Goal: Information Seeking & Learning: Understand process/instructions

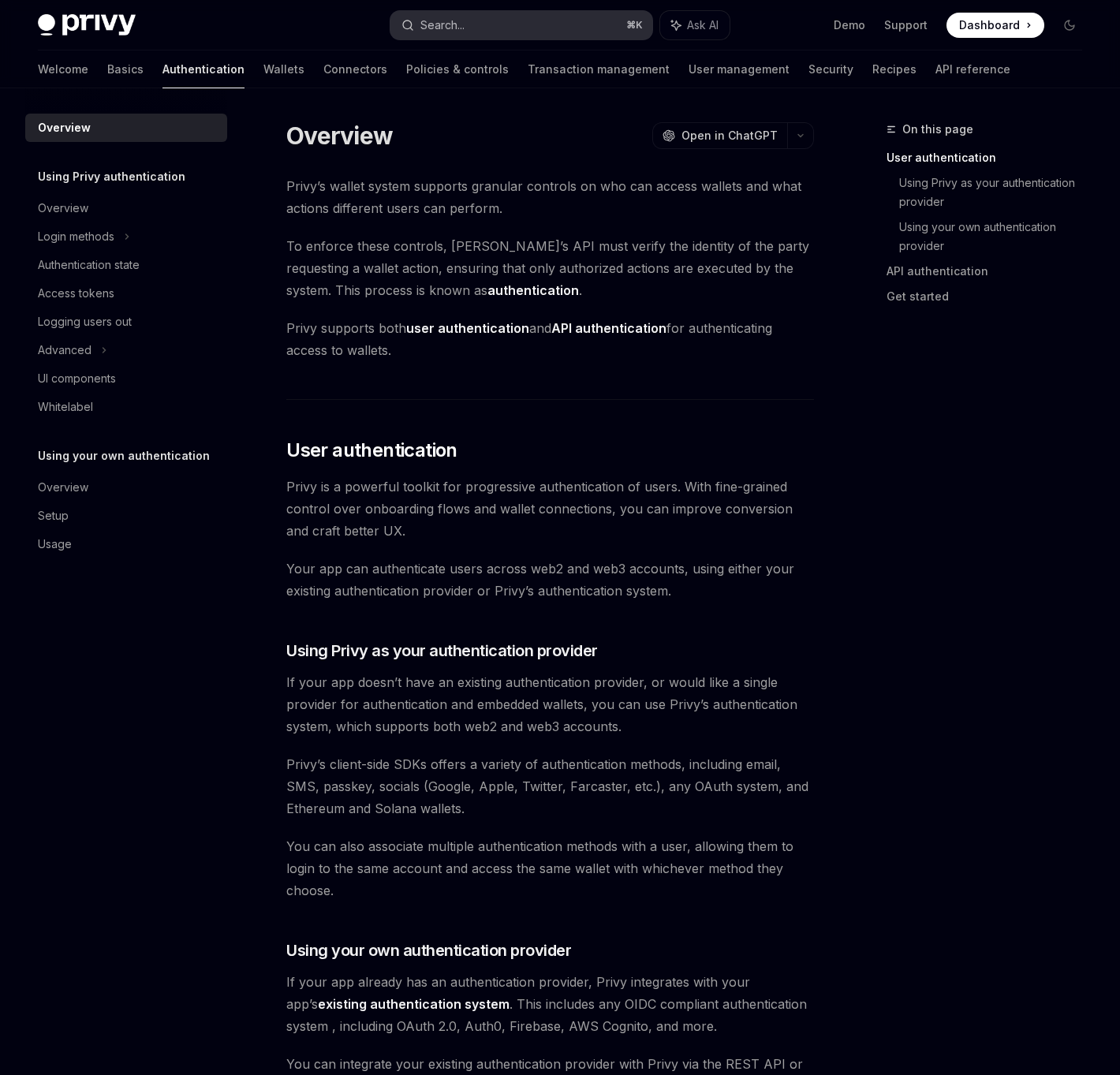
click at [468, 15] on button "Search... ⌘ K" at bounding box center [522, 24] width 262 height 28
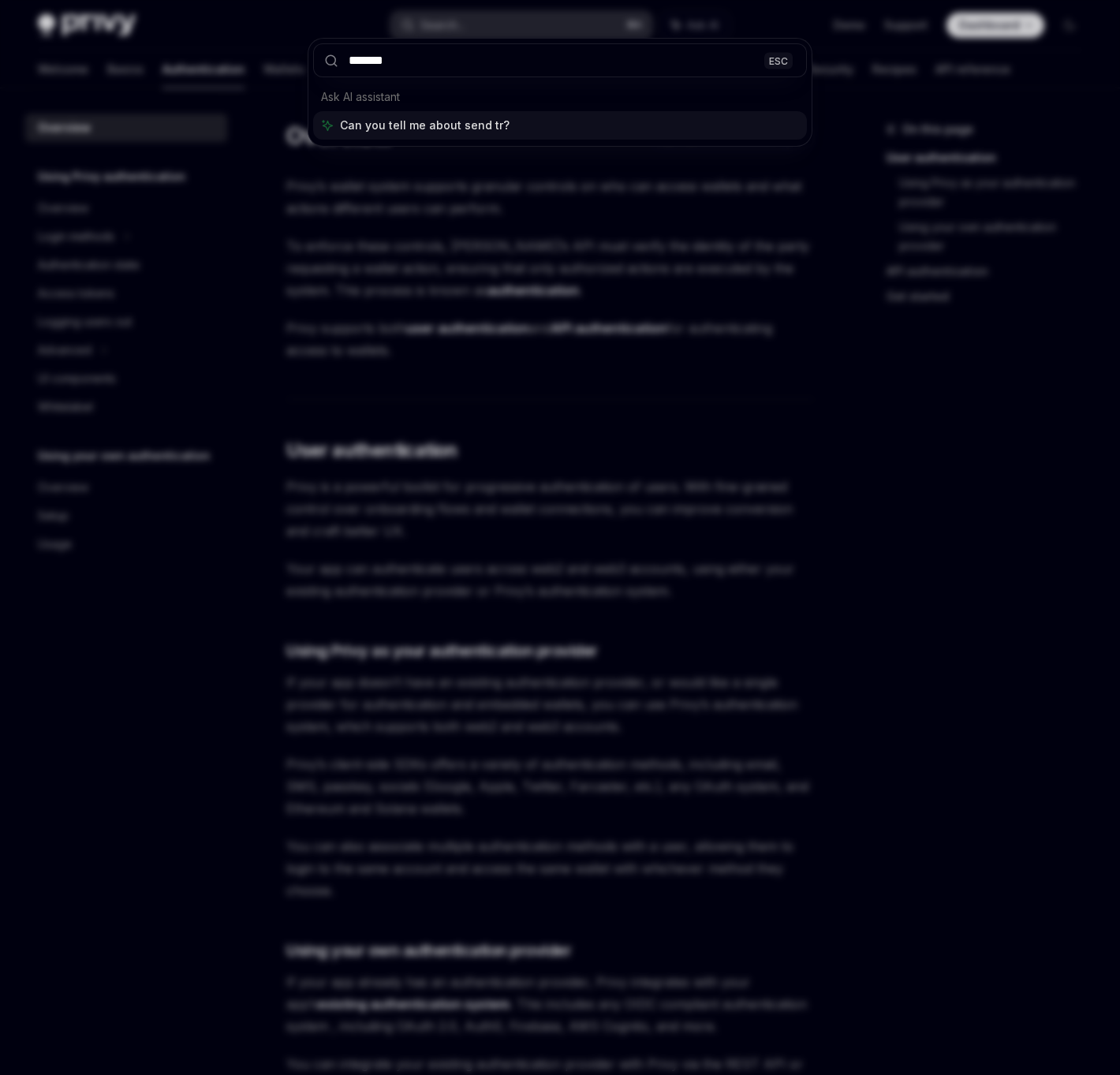
type input "********"
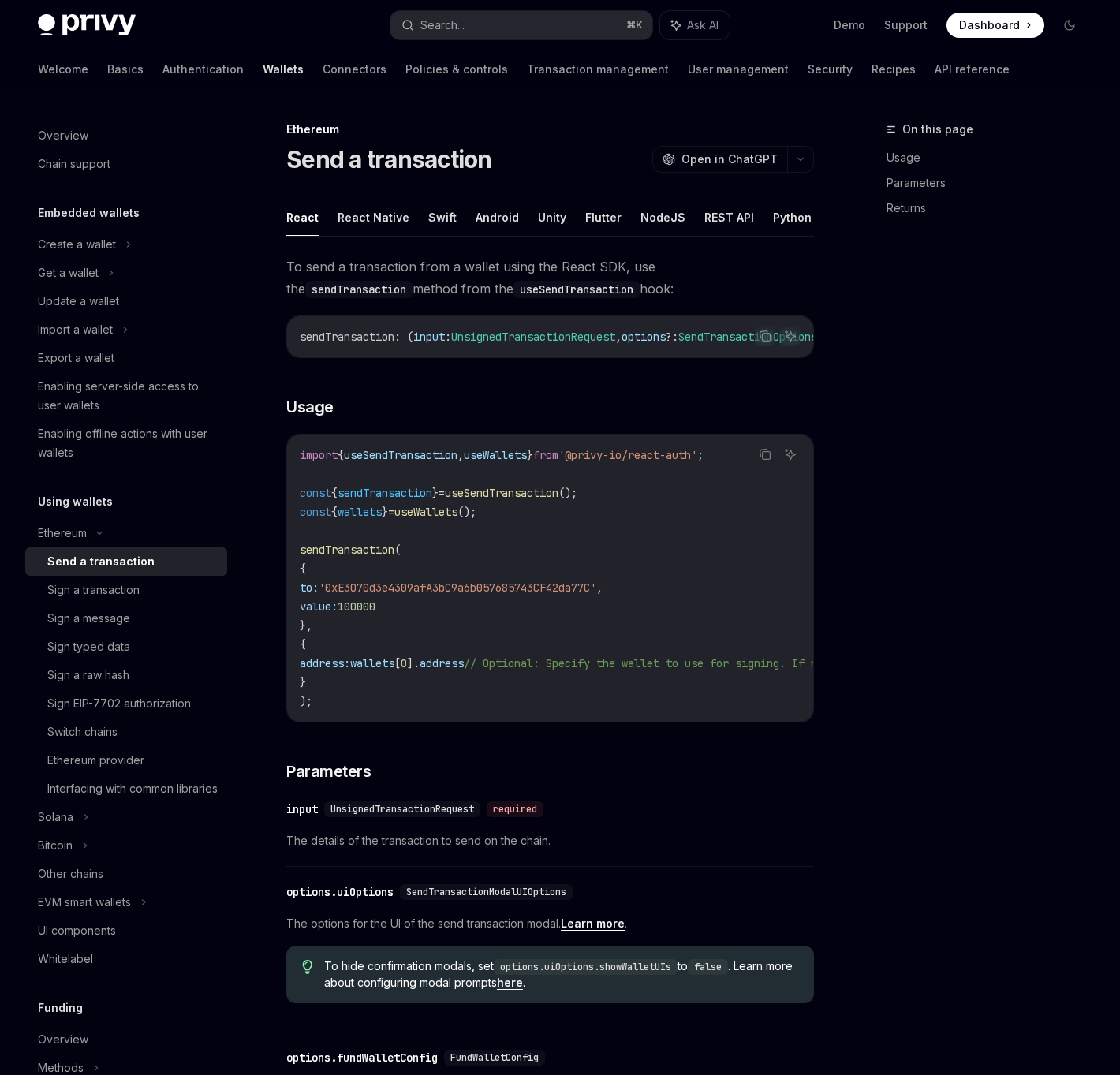
type textarea "*"
click at [723, 169] on button "OpenAI Open in ChatGPT" at bounding box center [720, 159] width 135 height 27
click at [471, 26] on button "Search... ⌘ K" at bounding box center [522, 24] width 262 height 28
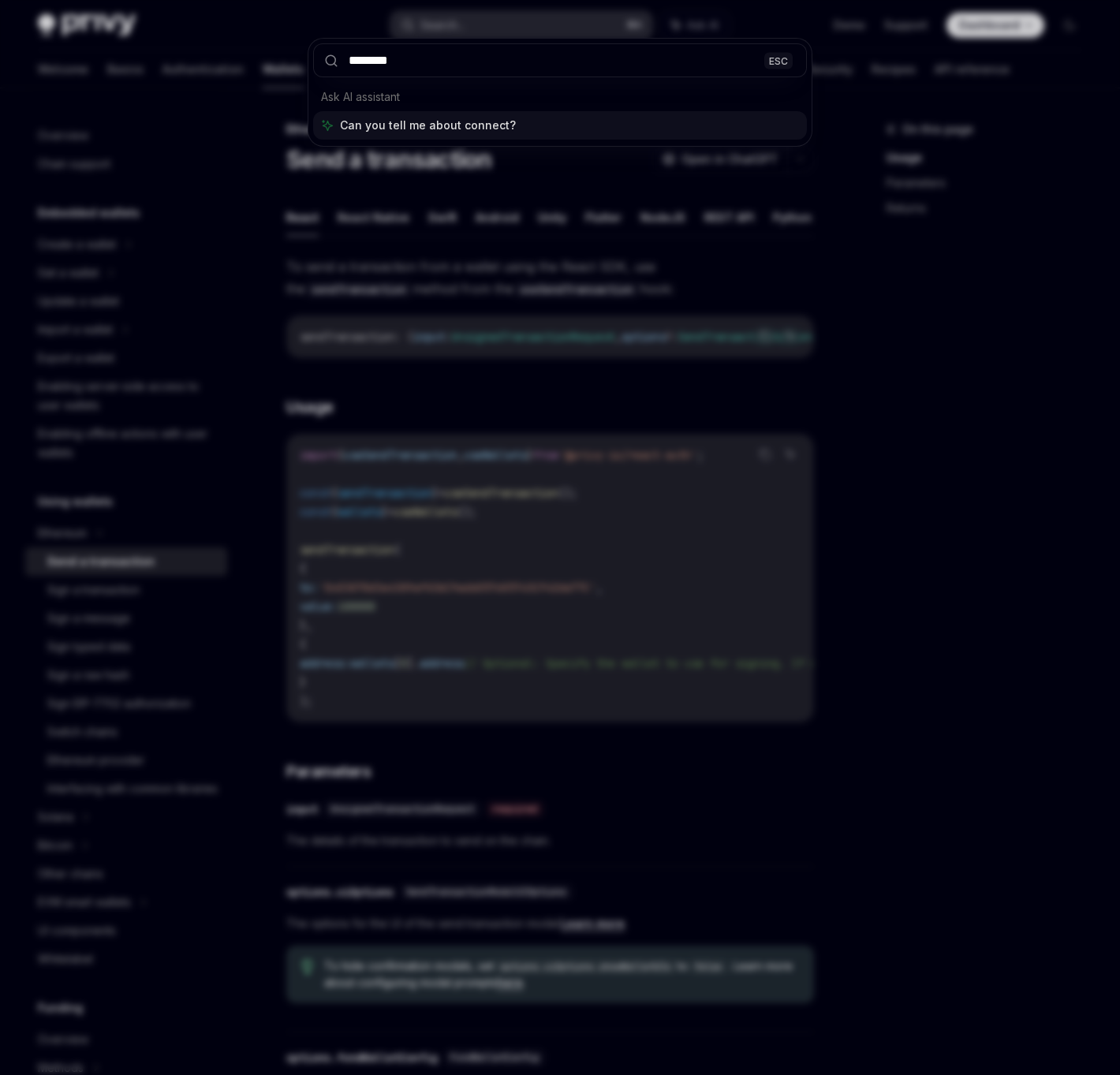
type input "*********"
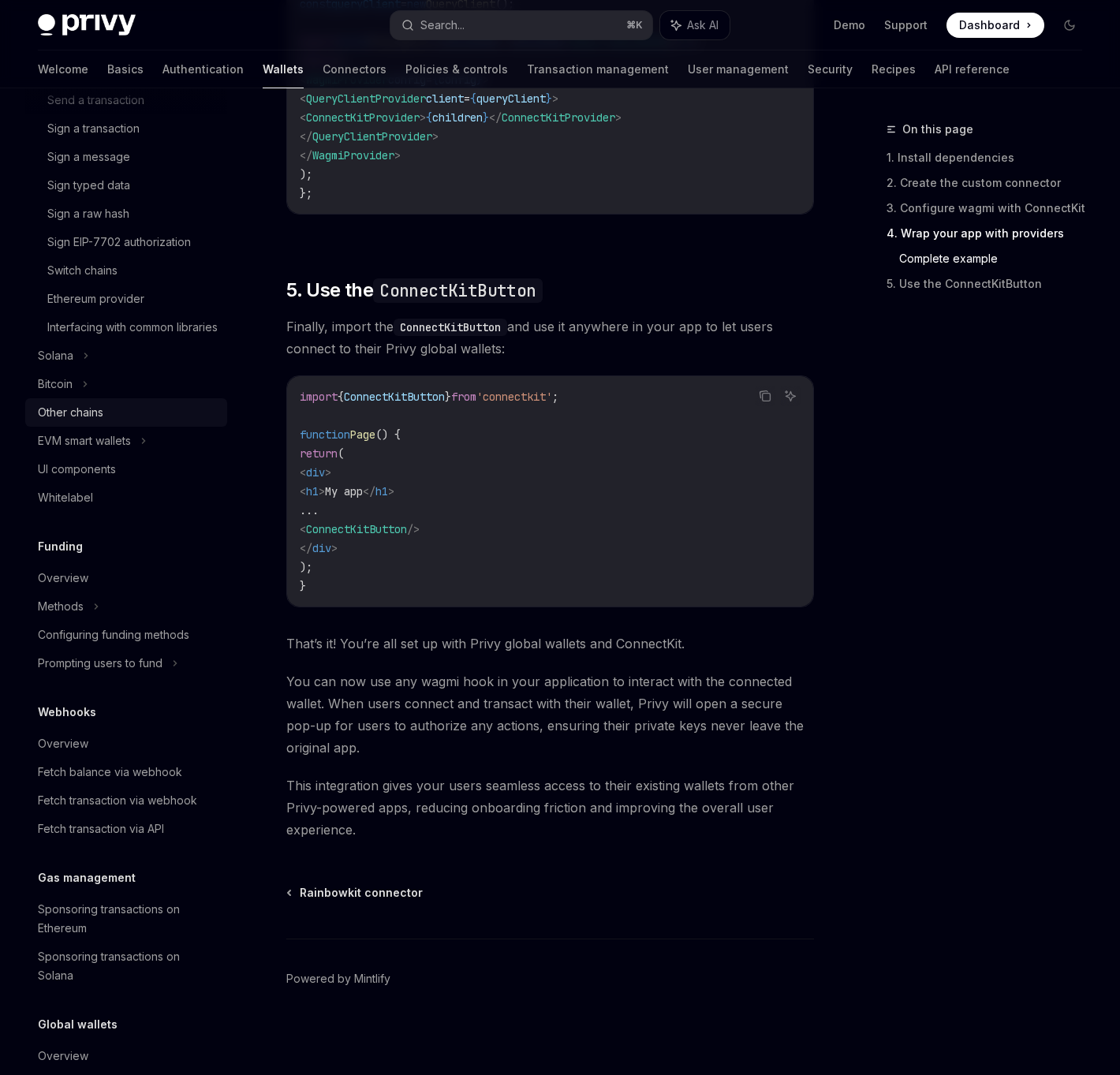
scroll to position [380, 0]
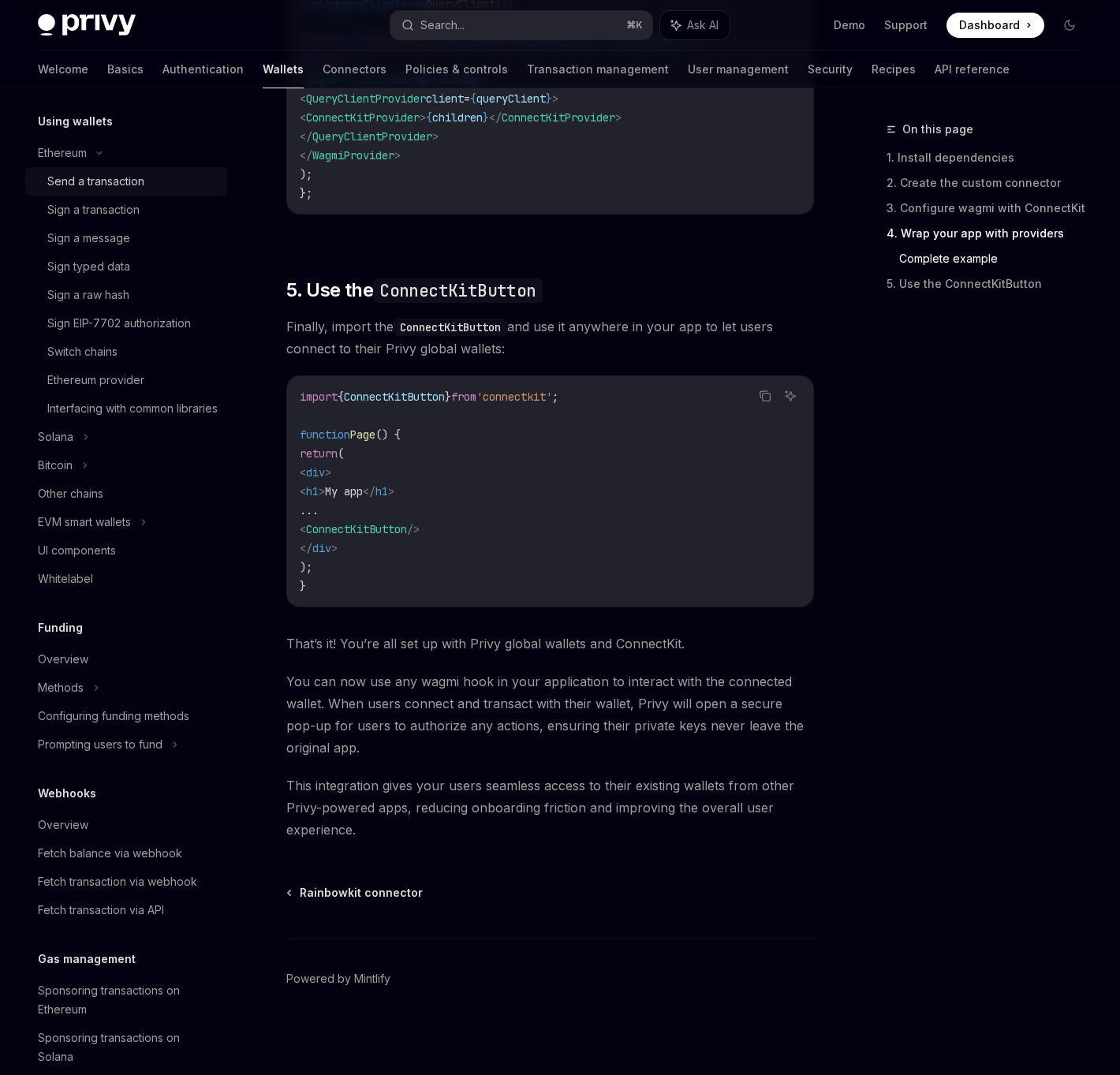
click at [141, 184] on div "Send a transaction" at bounding box center [96, 181] width 97 height 19
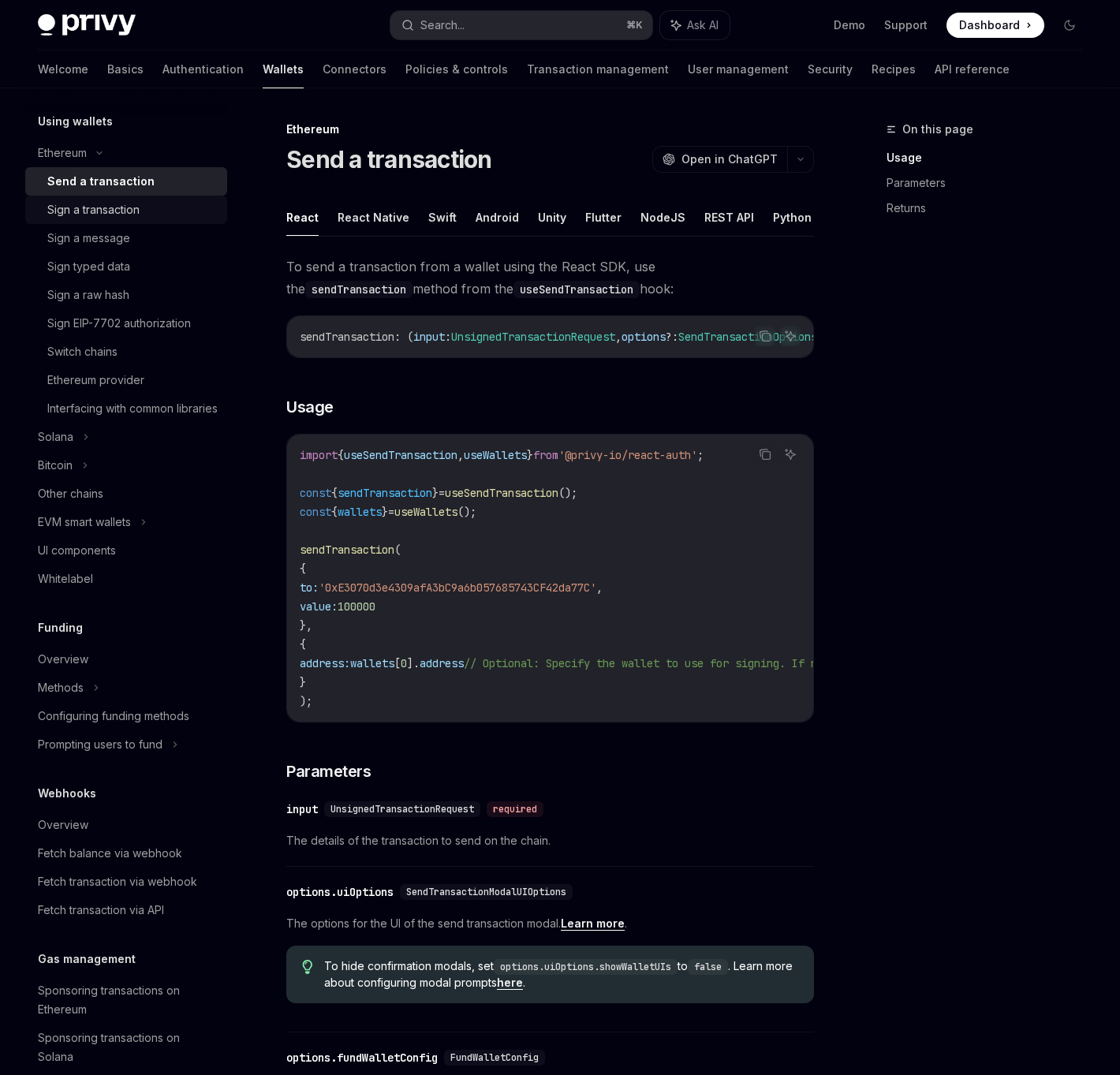
click at [126, 214] on div "Sign a transaction" at bounding box center [94, 210] width 93 height 19
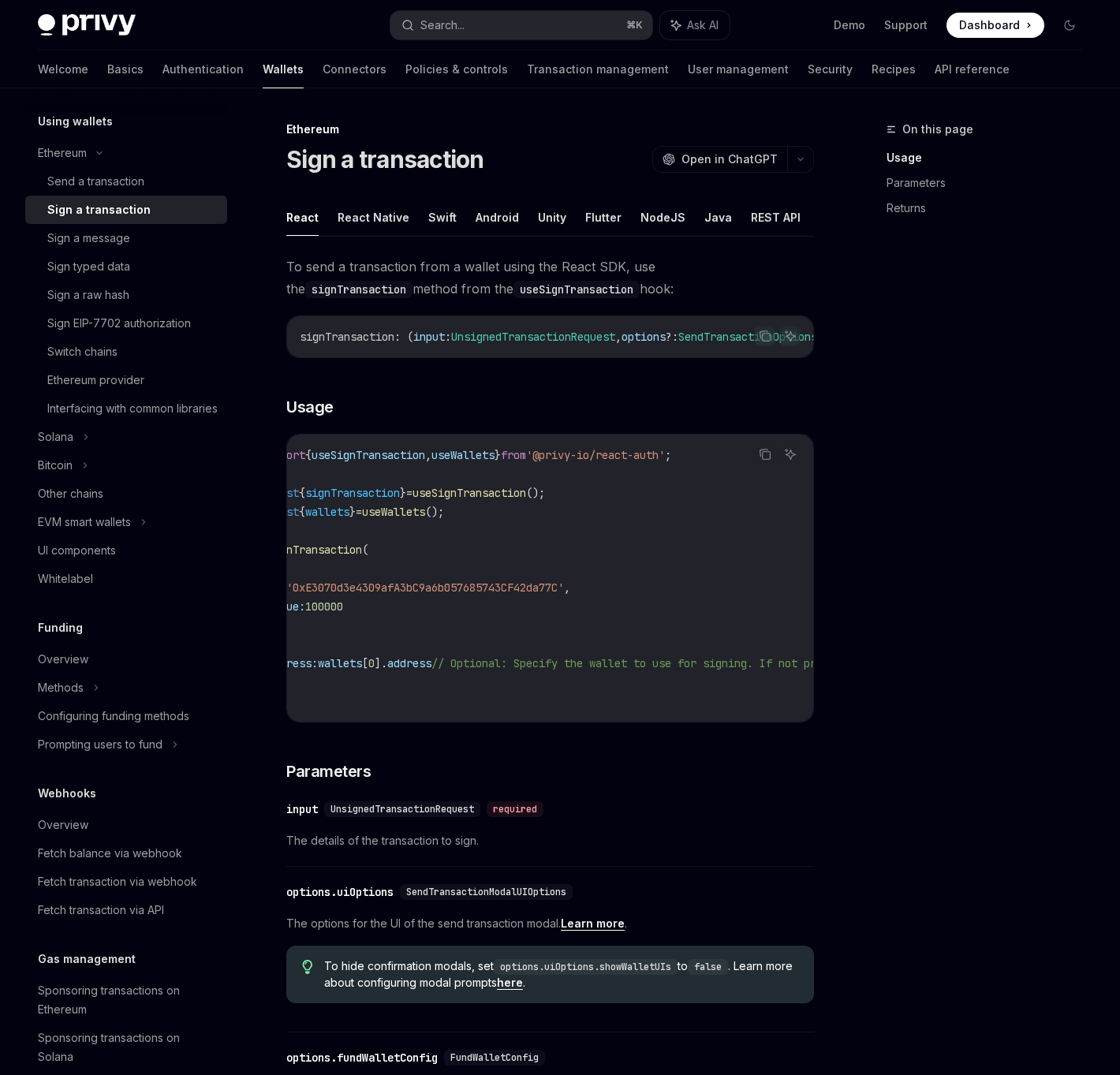
scroll to position [0, 14]
click at [494, 507] on code "import { useSignTransaction , useWallets } from '@privy-io/react-auth' ; const …" at bounding box center [699, 578] width 827 height 265
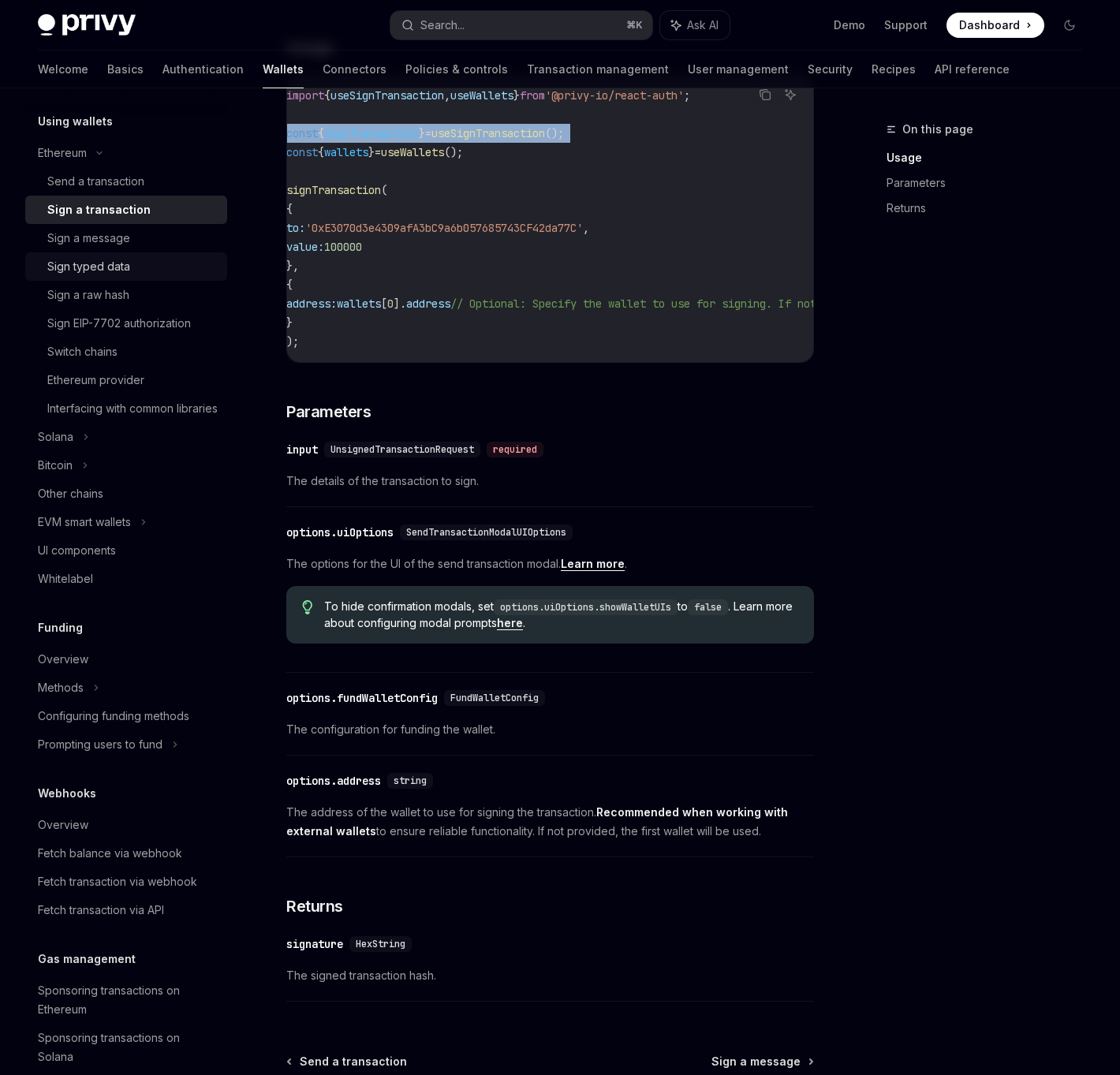
click at [141, 265] on div "Sign typed data" at bounding box center [132, 266] width 171 height 19
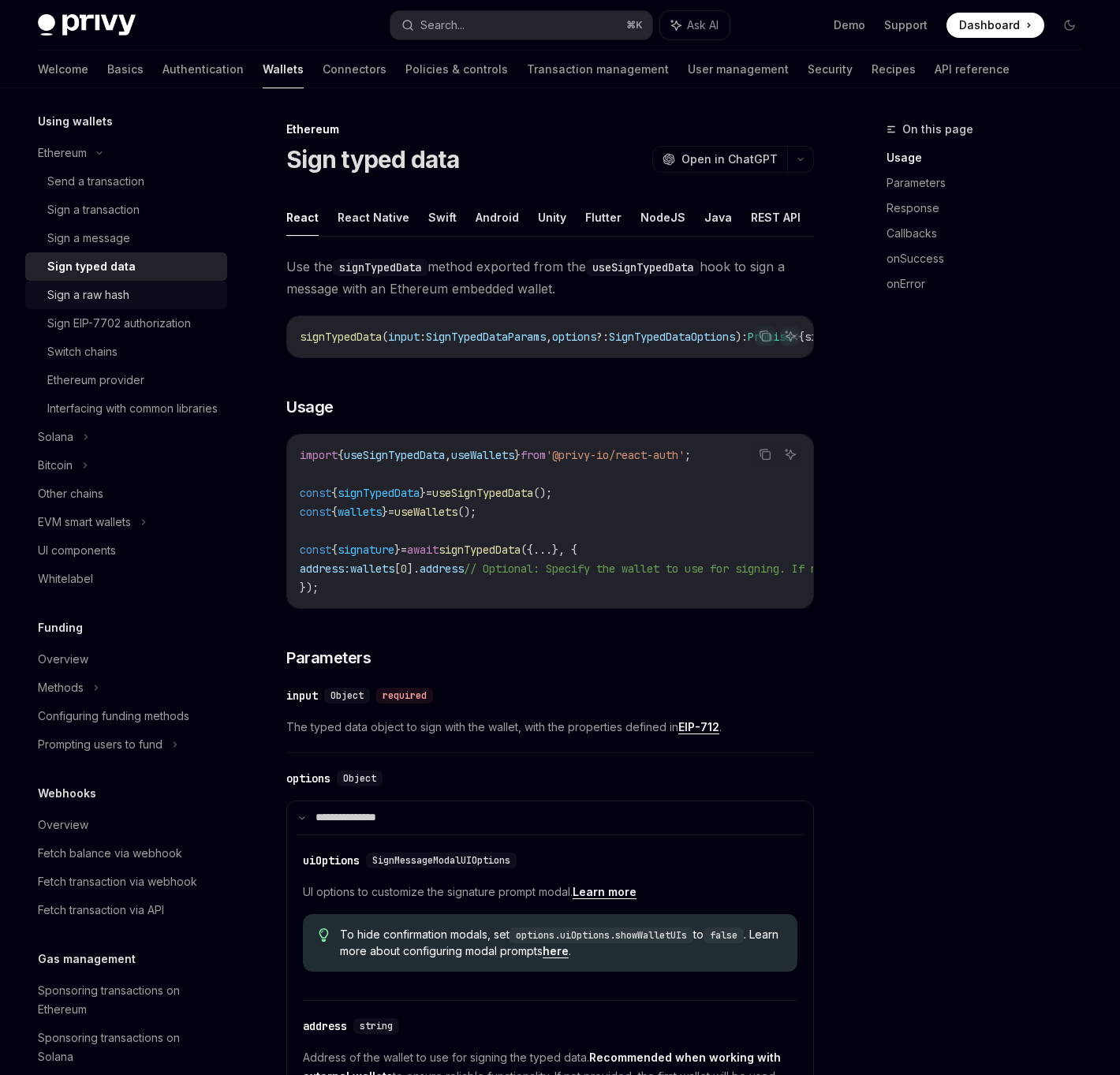
click at [150, 301] on div "Sign a raw hash" at bounding box center [132, 295] width 171 height 19
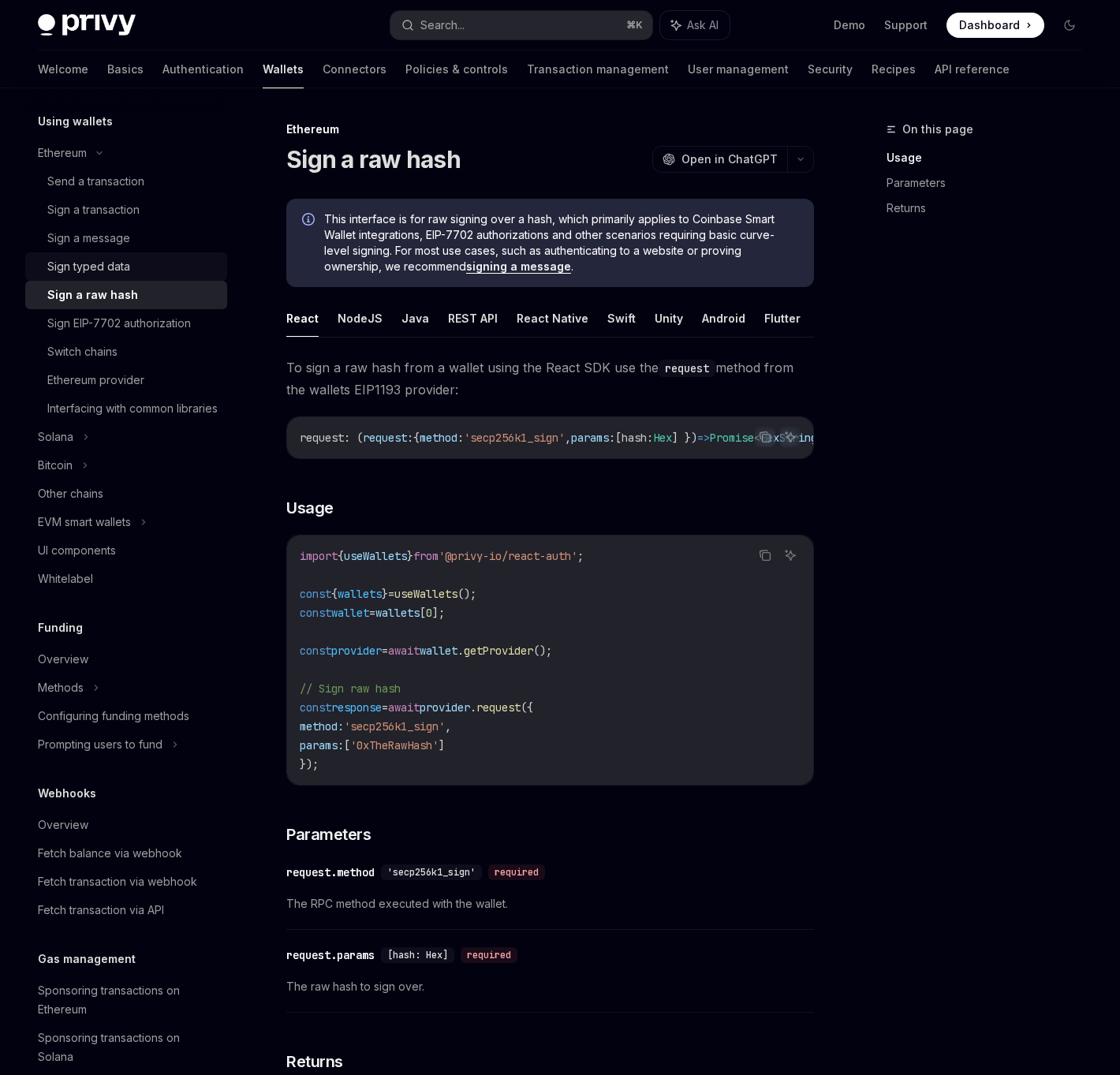
click at [146, 267] on div "Sign typed data" at bounding box center [132, 266] width 171 height 19
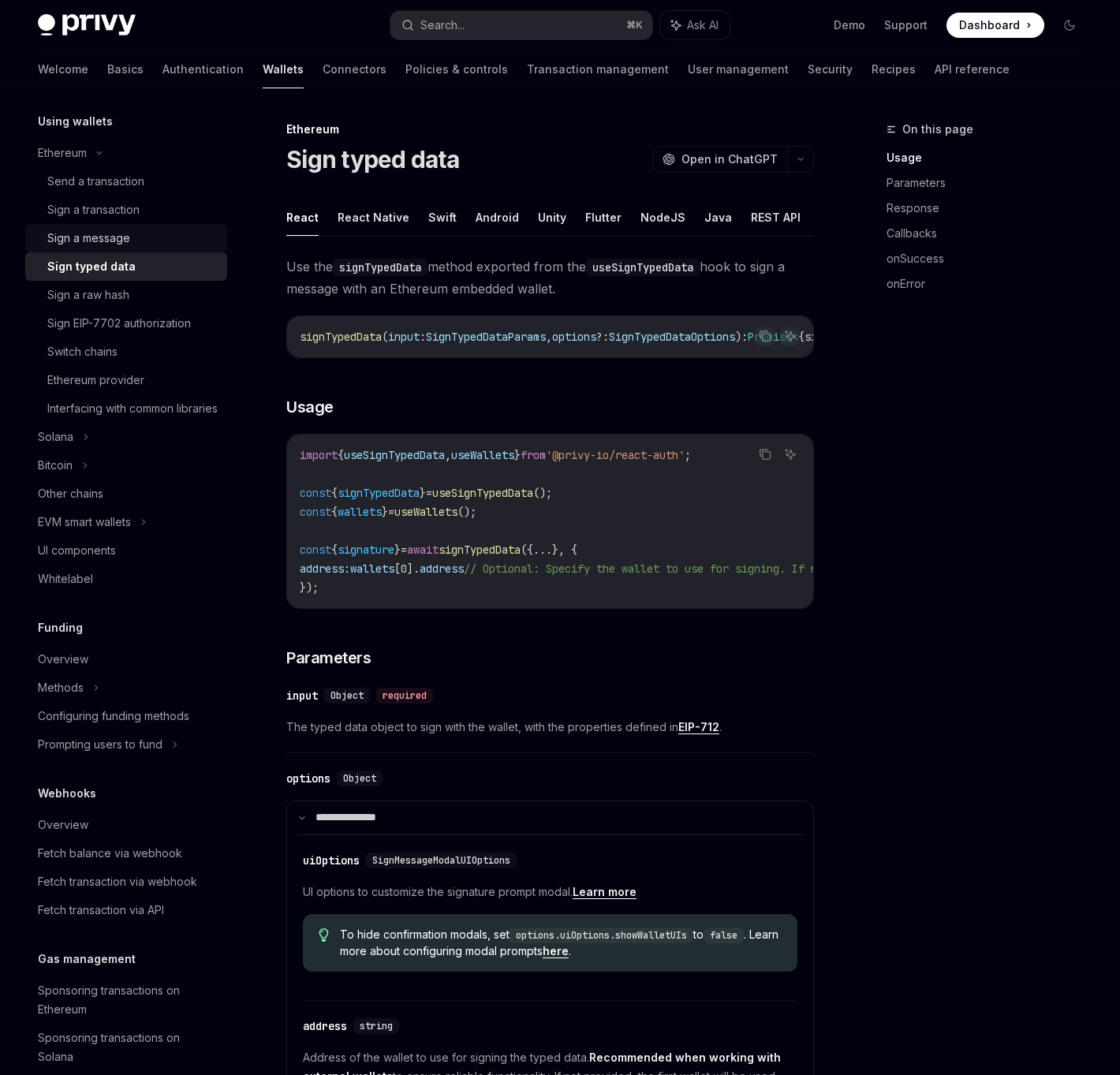
click at [140, 232] on div "Sign a message" at bounding box center [132, 238] width 171 height 19
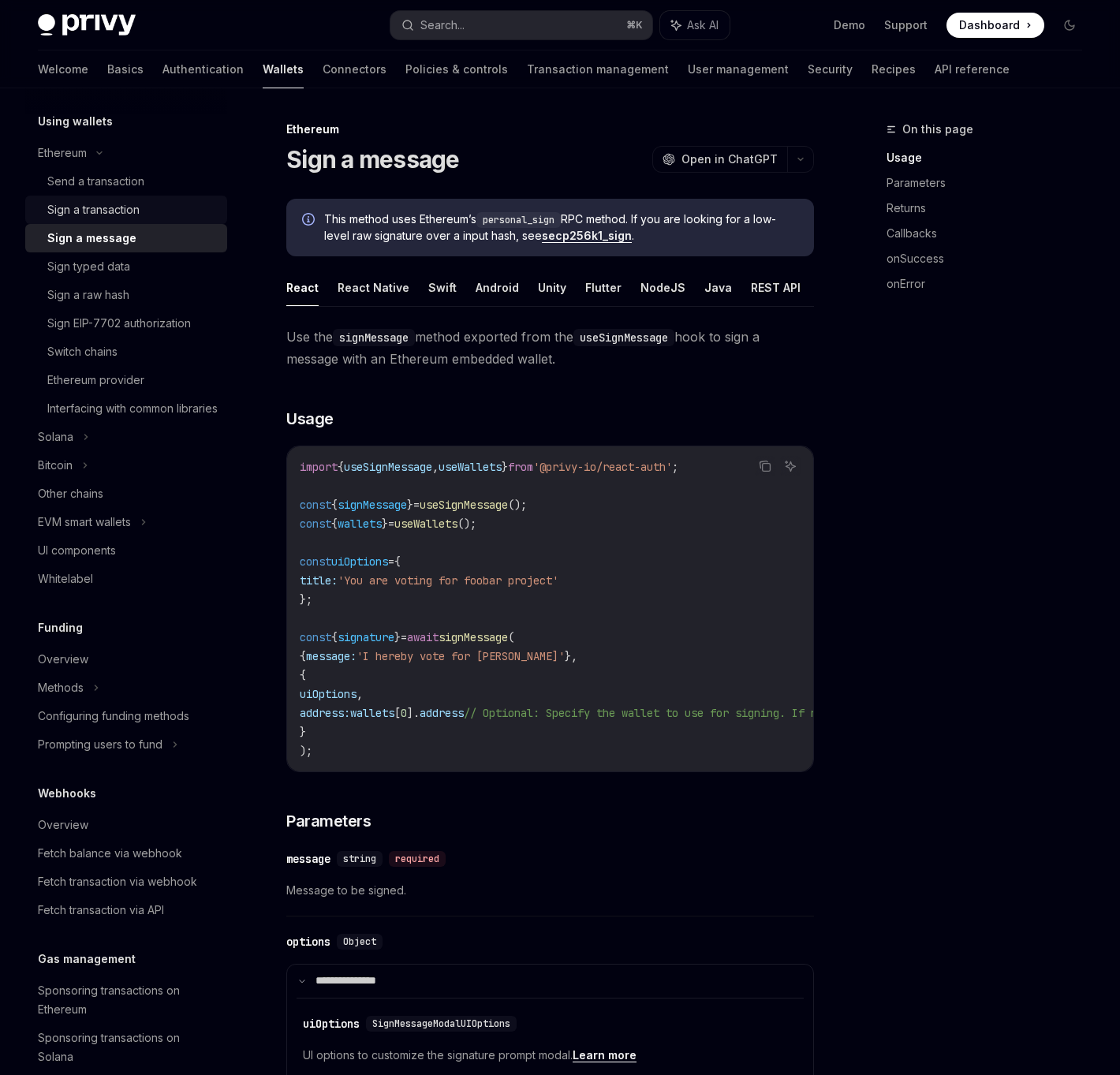
click at [139, 209] on div "Sign a transaction" at bounding box center [94, 210] width 93 height 19
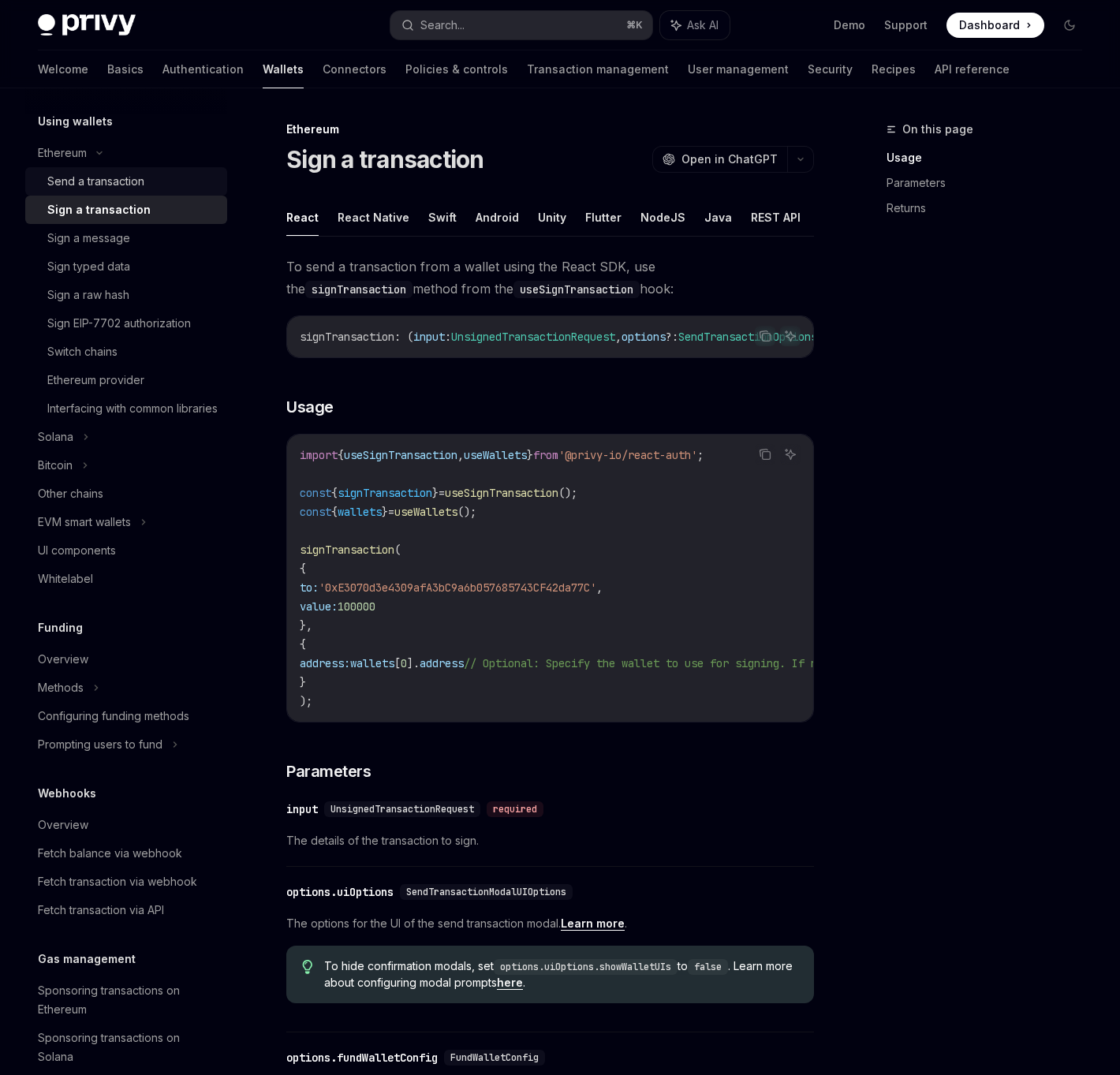
click at [166, 184] on div "Send a transaction" at bounding box center [132, 181] width 171 height 19
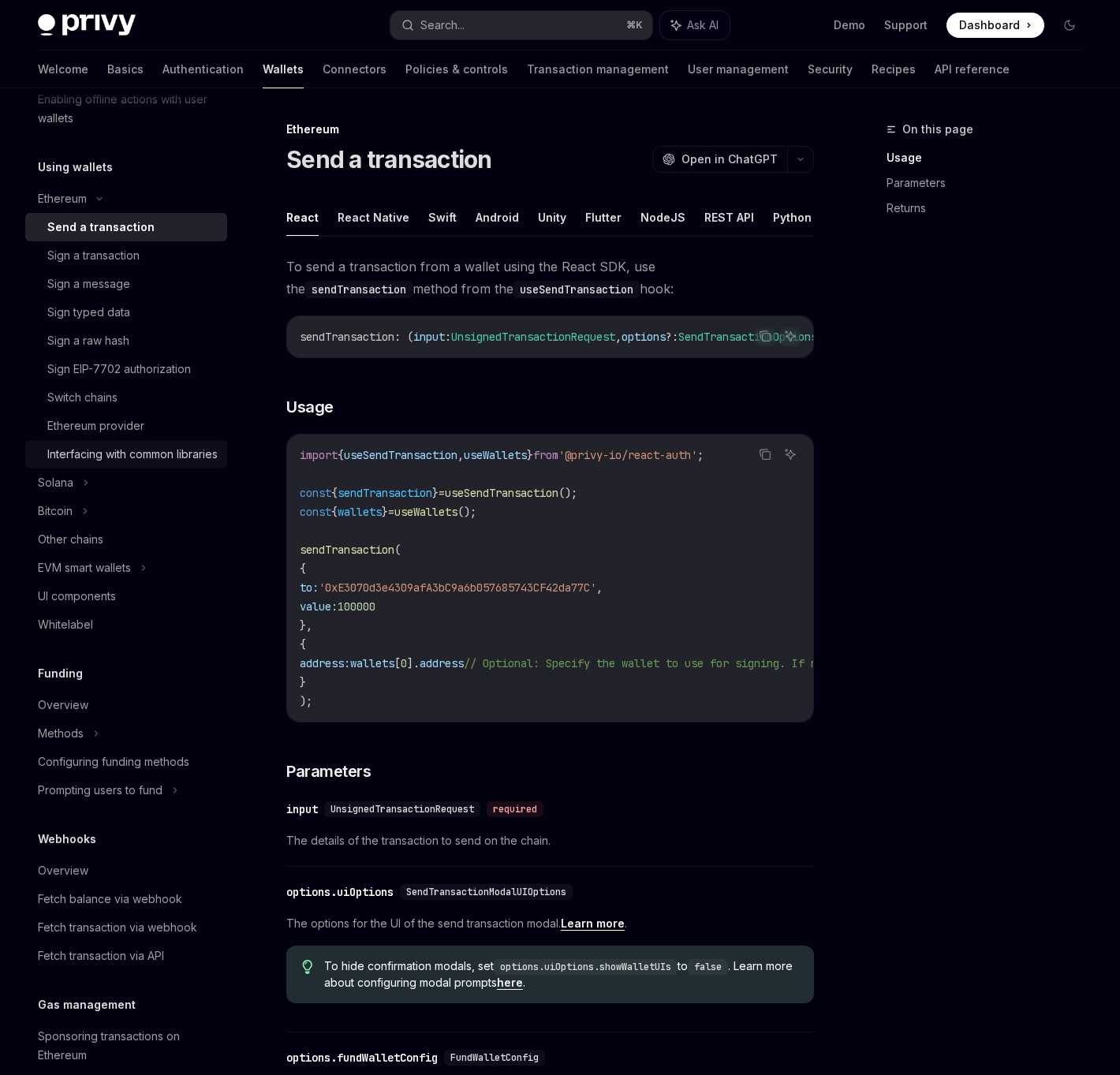
click at [174, 464] on div "Interfacing with common libraries" at bounding box center [132, 455] width 171 height 19
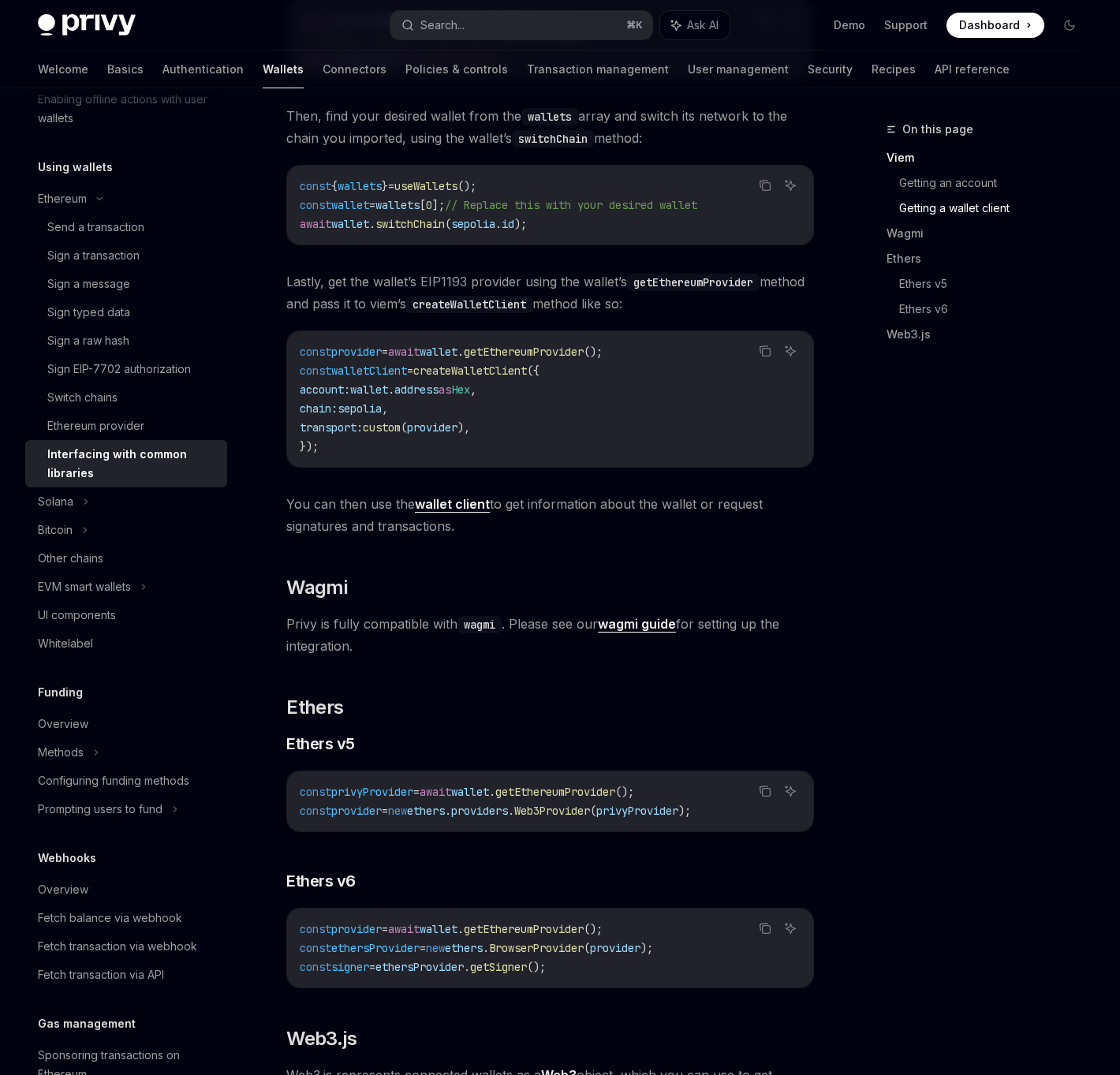
scroll to position [1149, 0]
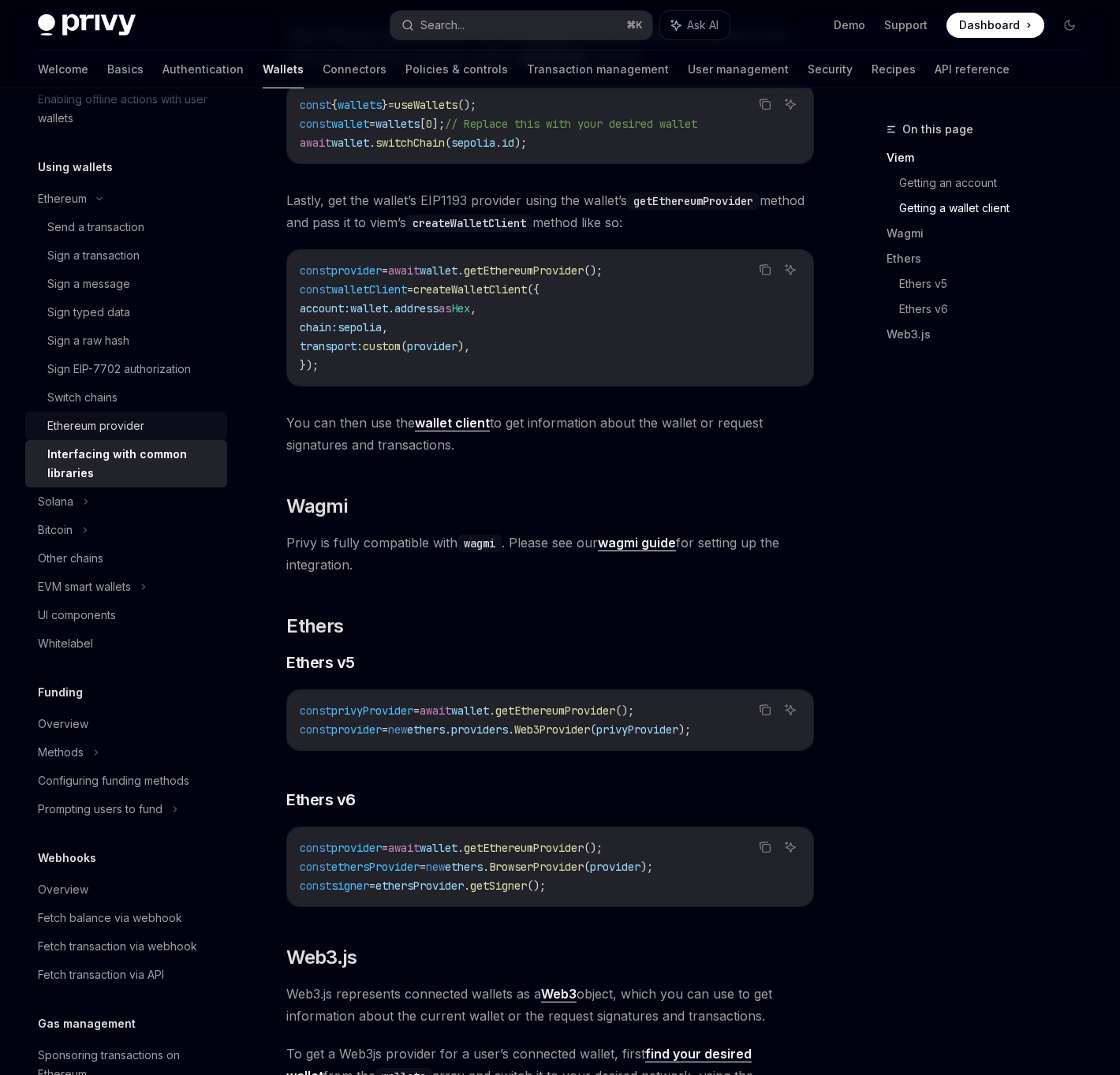
click at [151, 426] on div "Ethereum provider" at bounding box center [132, 427] width 171 height 19
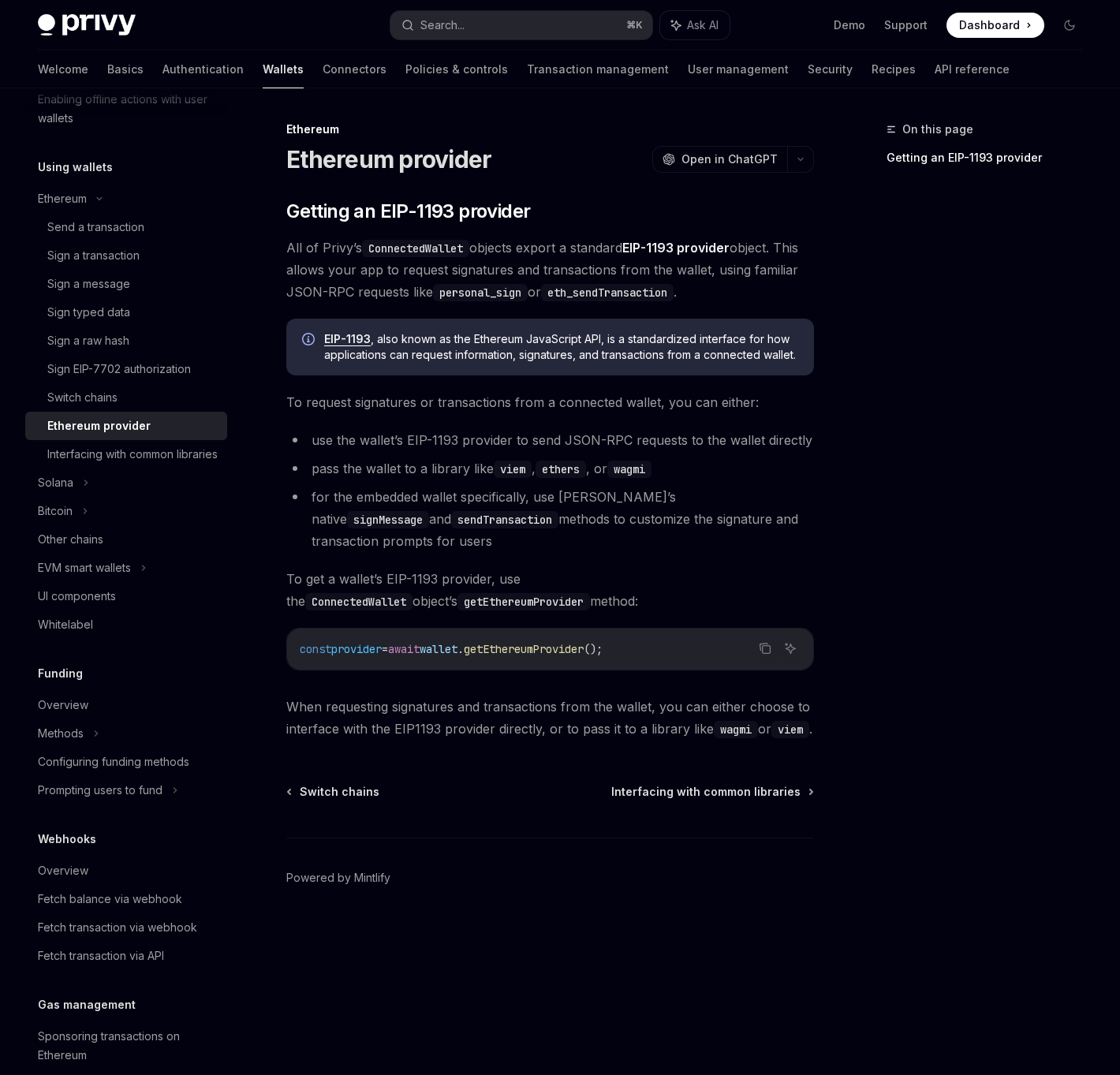
click at [157, 412] on link "Ethereum provider" at bounding box center [125, 426] width 202 height 28
click at [164, 392] on div "Switch chains" at bounding box center [132, 398] width 171 height 19
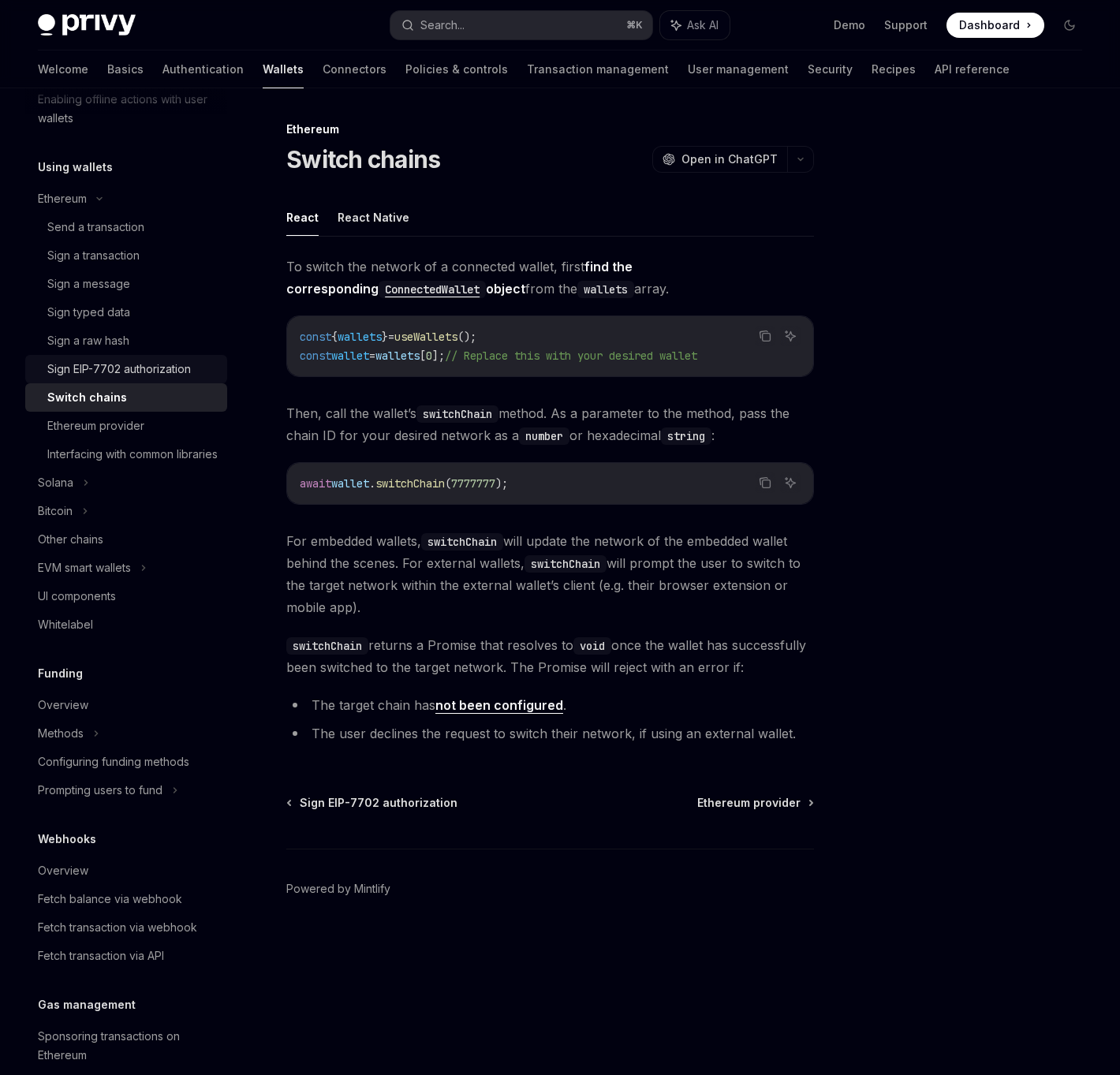
click at [169, 365] on div "Sign EIP-7702 authorization" at bounding box center [119, 370] width 144 height 19
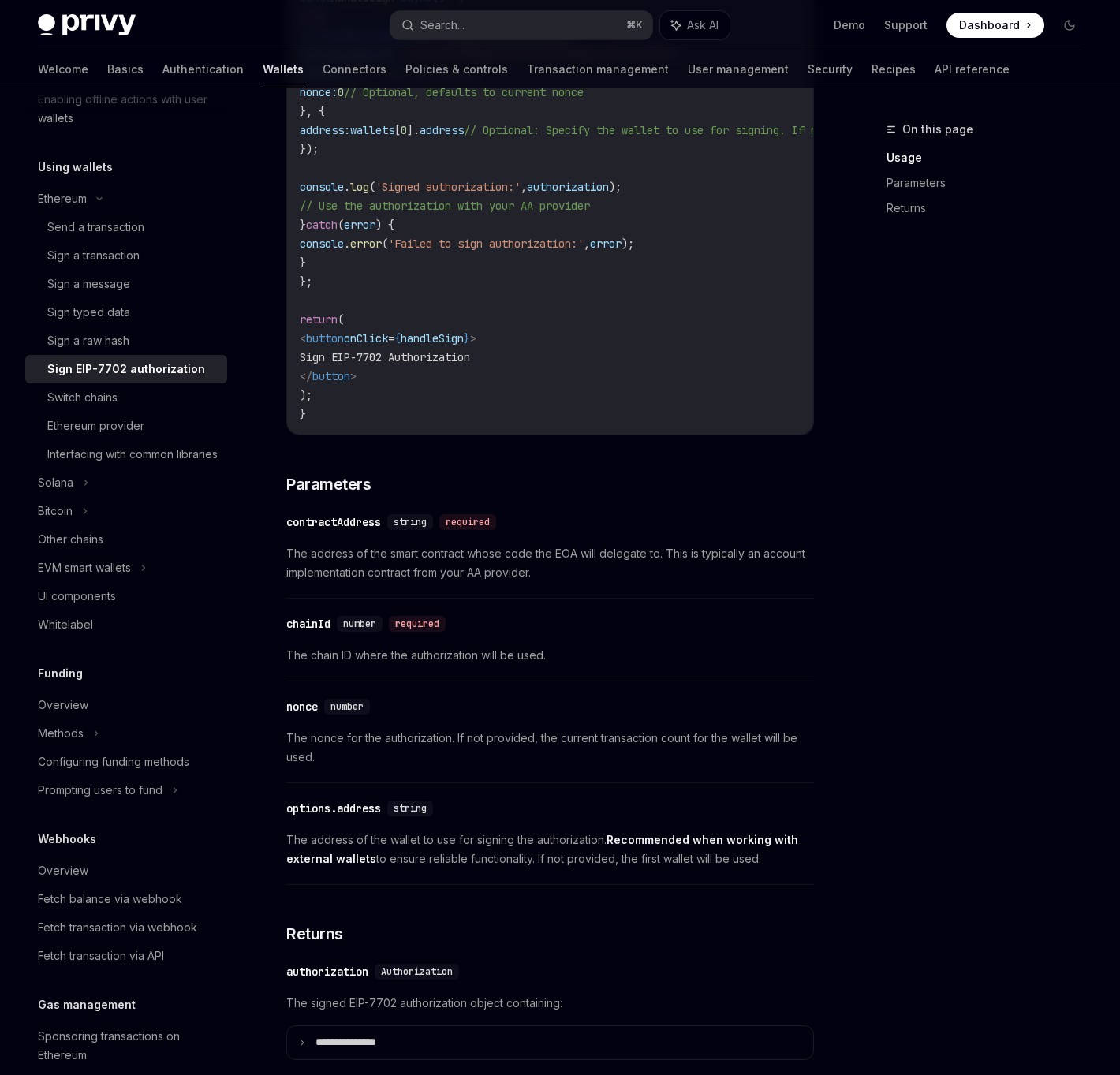
scroll to position [990, 0]
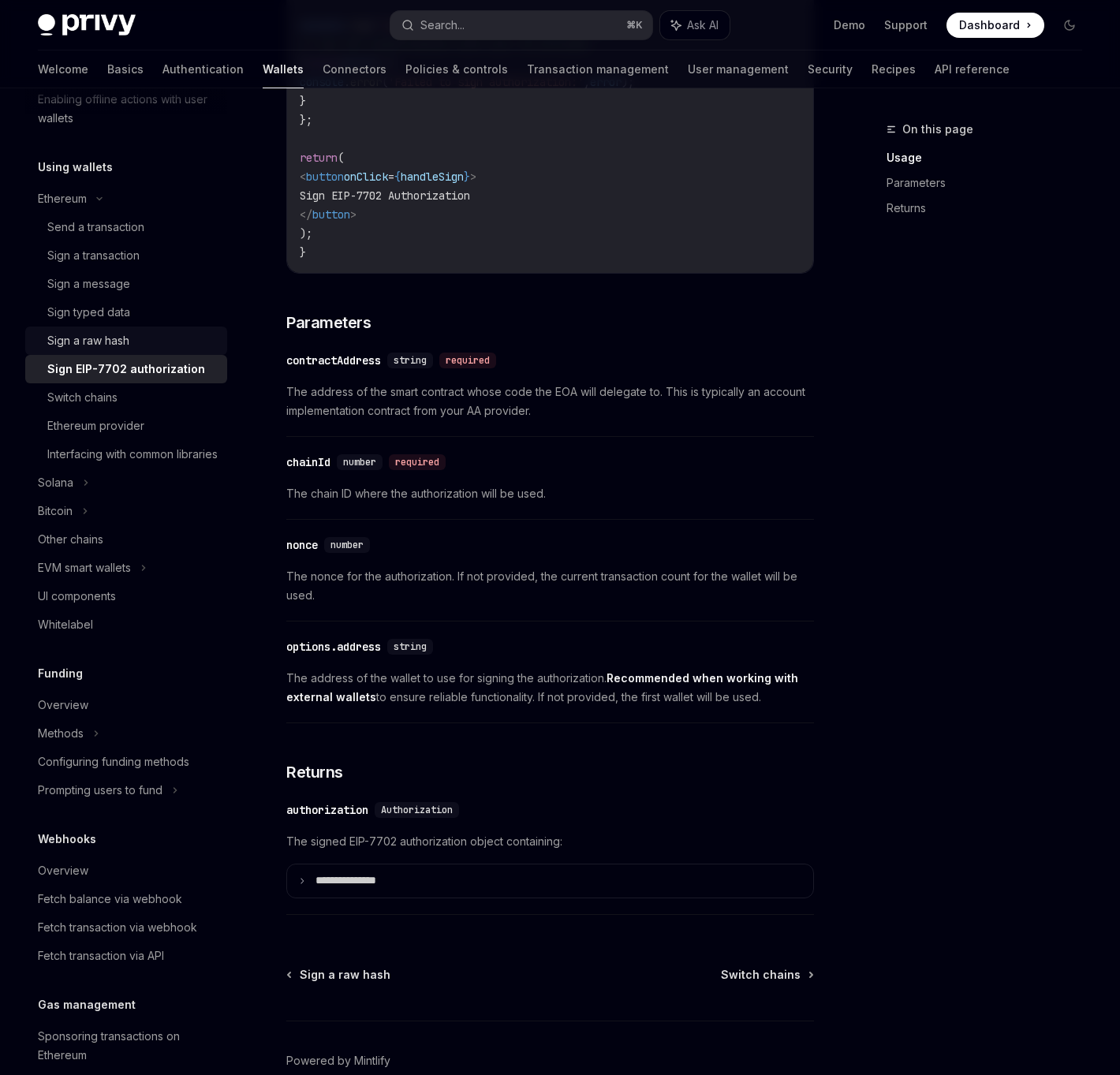
click at [93, 333] on div "Sign a raw hash" at bounding box center [88, 341] width 82 height 19
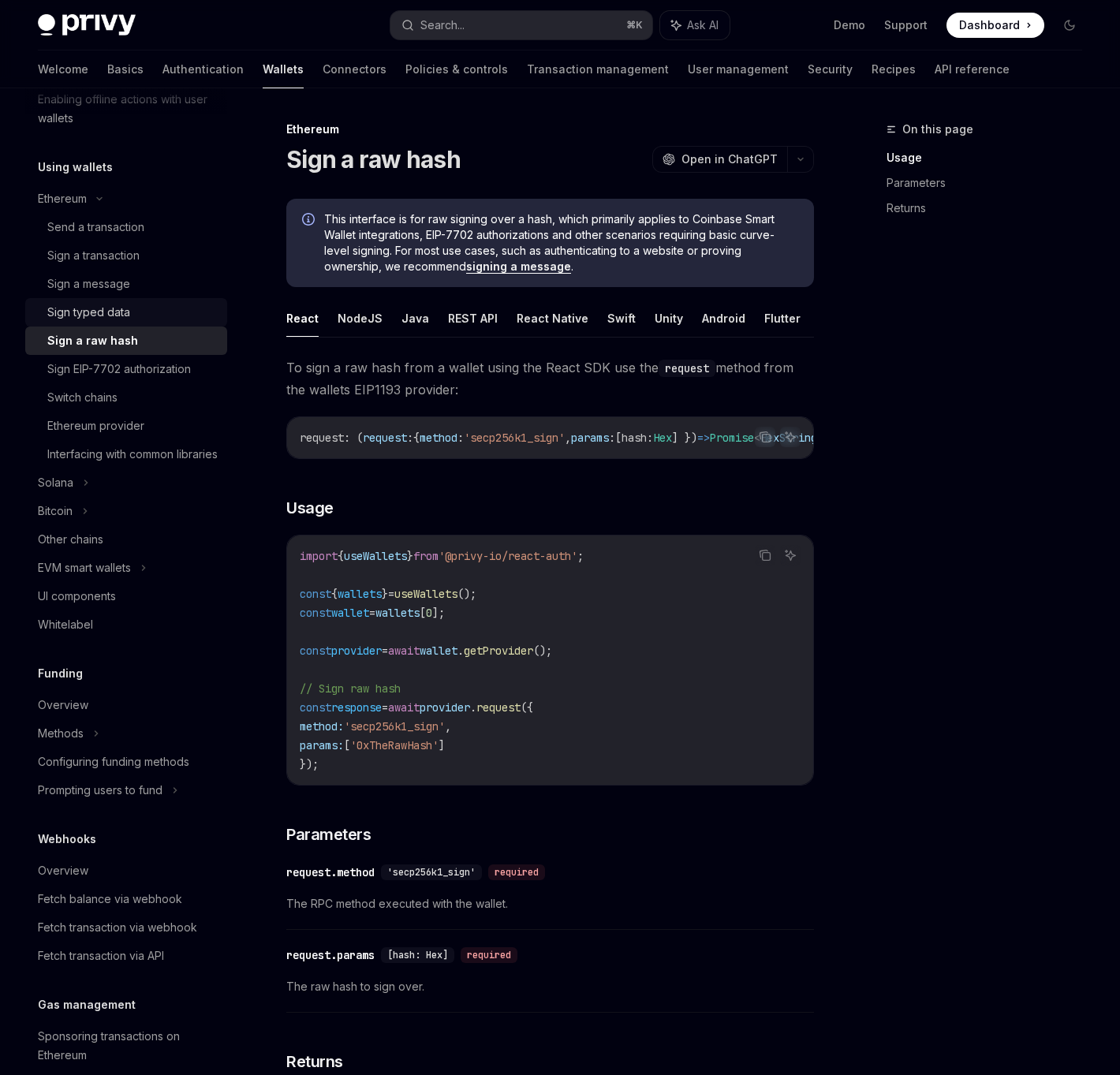
click at [110, 317] on div "Sign typed data" at bounding box center [89, 313] width 83 height 19
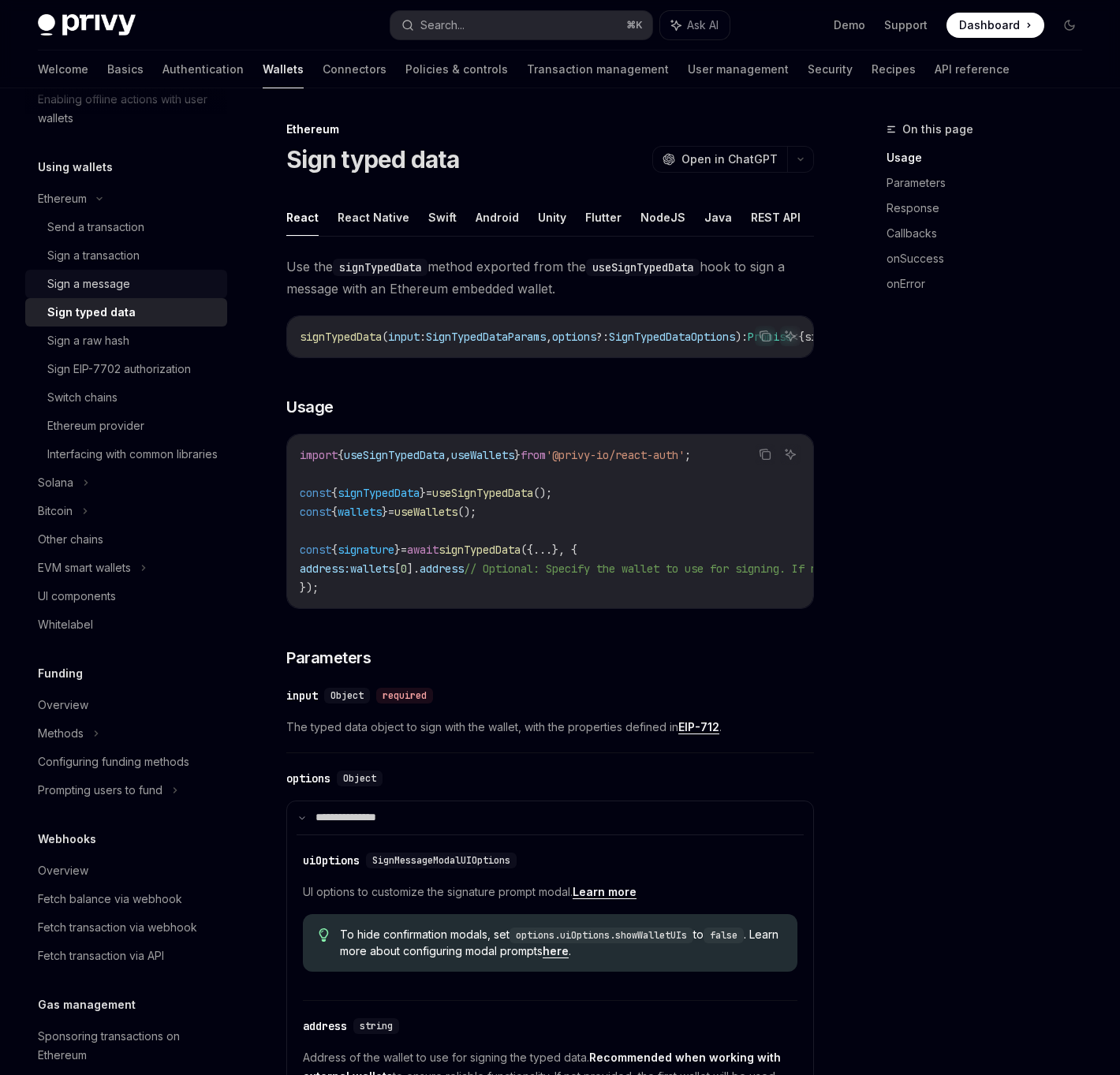
click at [123, 279] on div "Sign a message" at bounding box center [89, 284] width 83 height 19
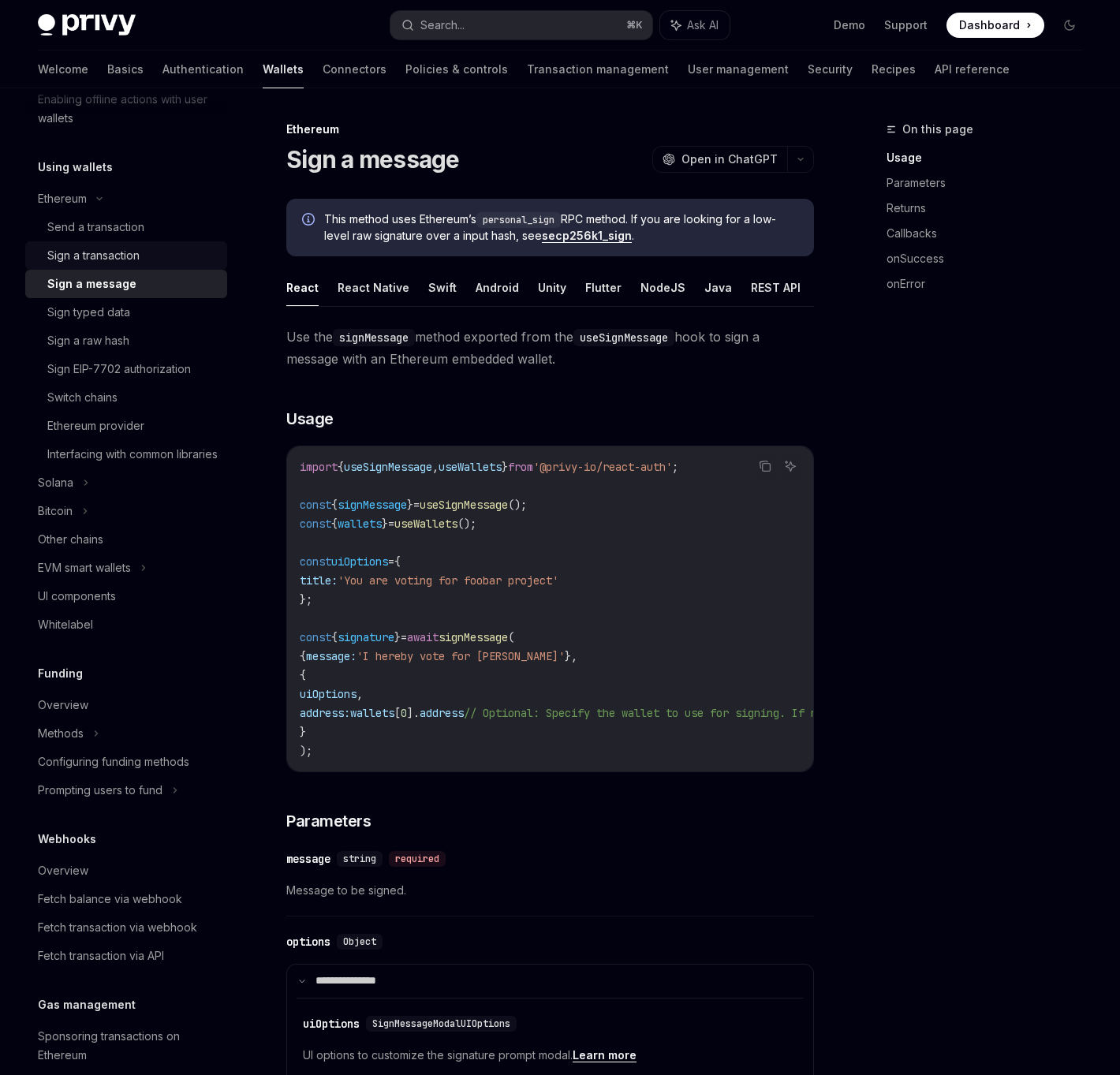
click at [138, 264] on div "Sign a transaction" at bounding box center [94, 256] width 93 height 19
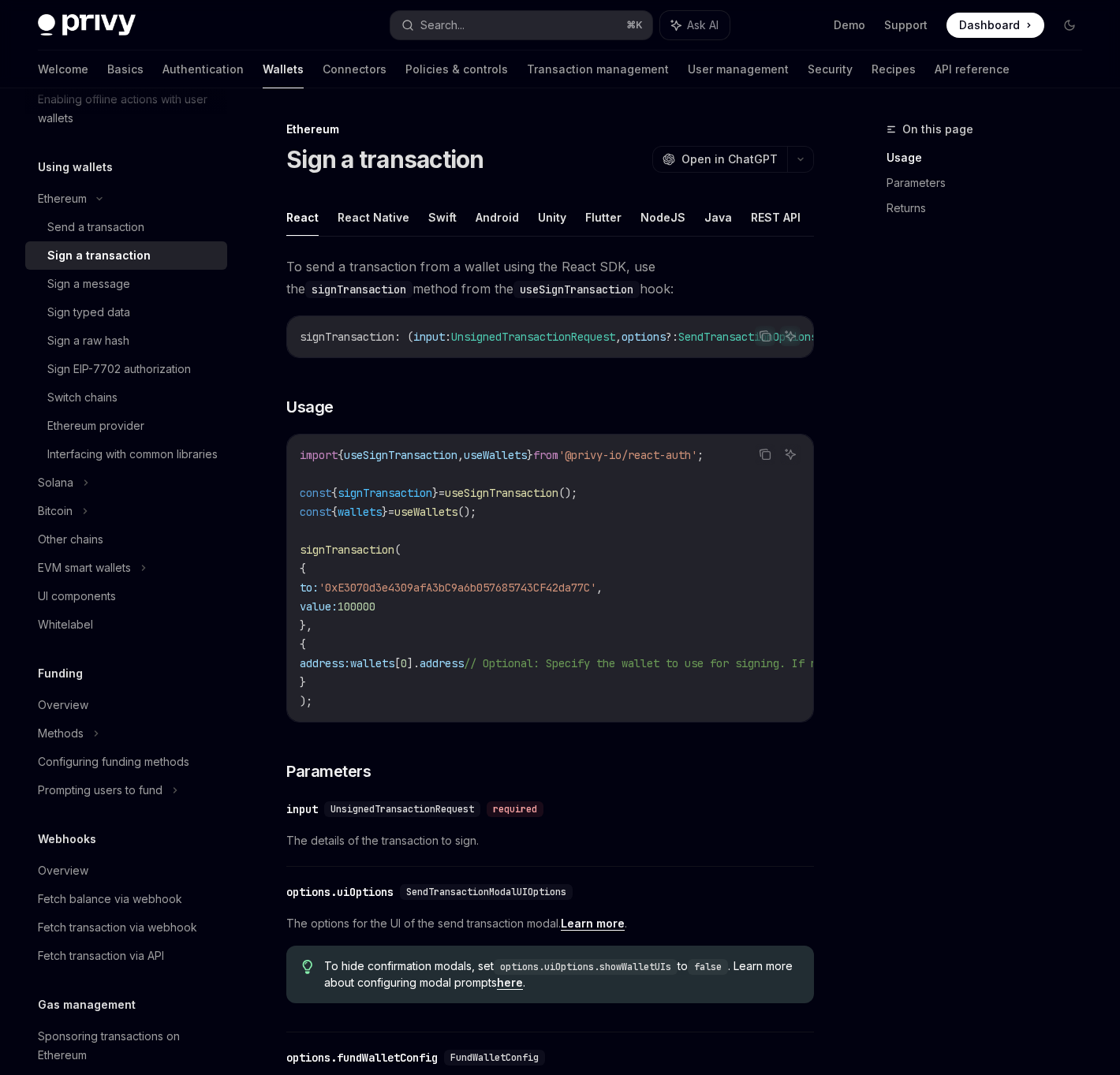
scroll to position [185, 0]
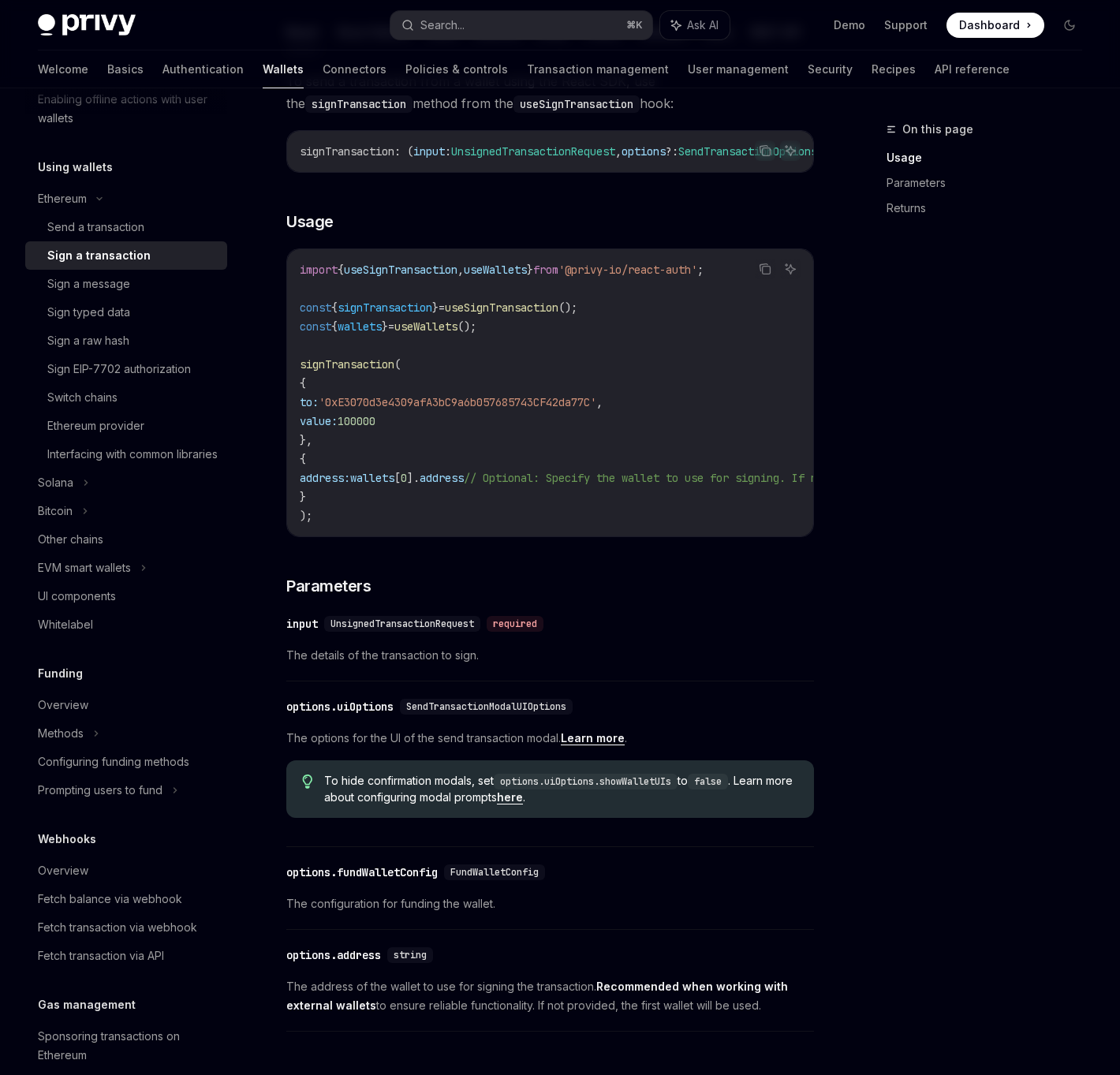
click at [533, 632] on div "required" at bounding box center [514, 623] width 57 height 15
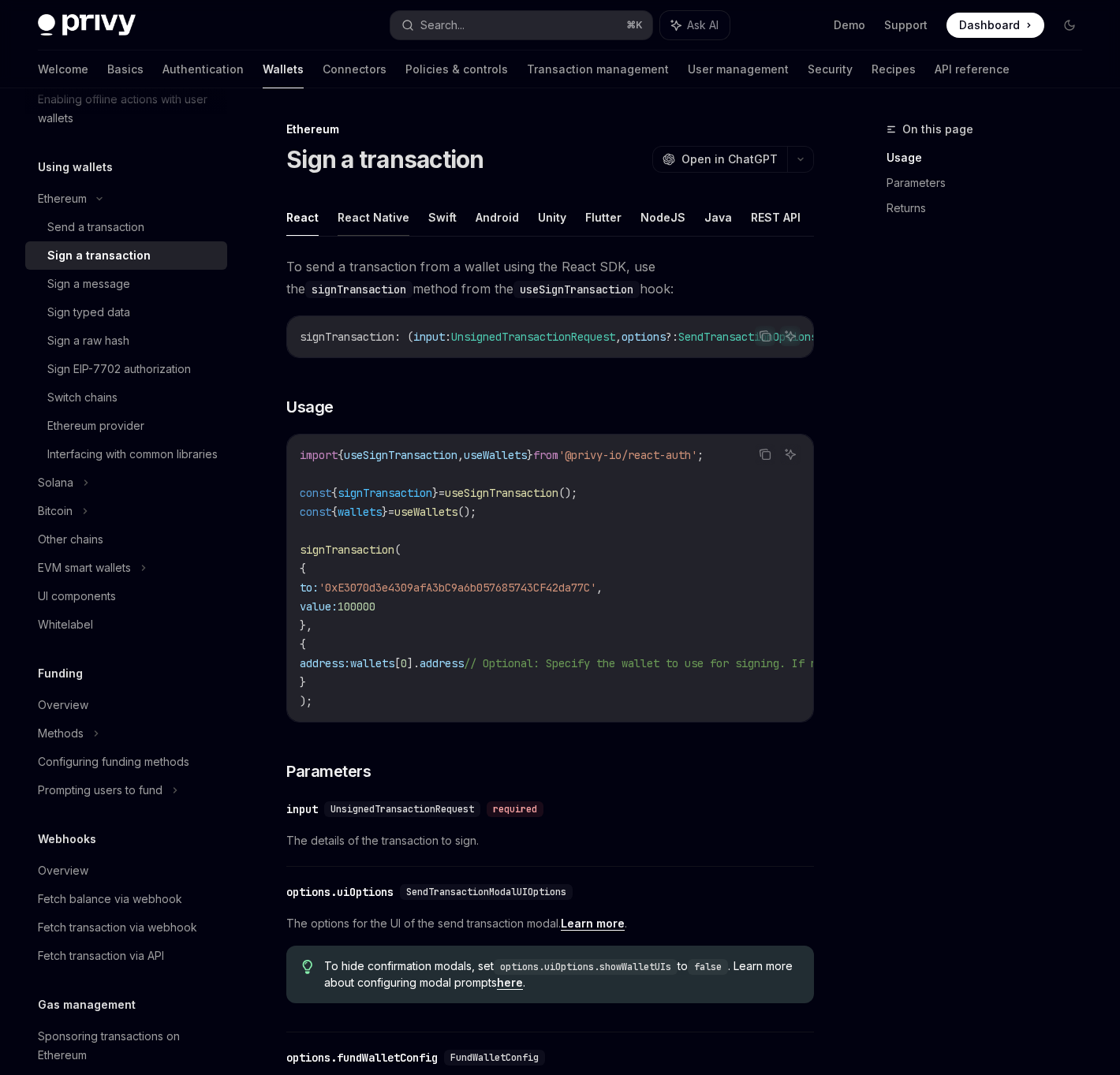
click at [400, 225] on button "React Native" at bounding box center [373, 217] width 71 height 37
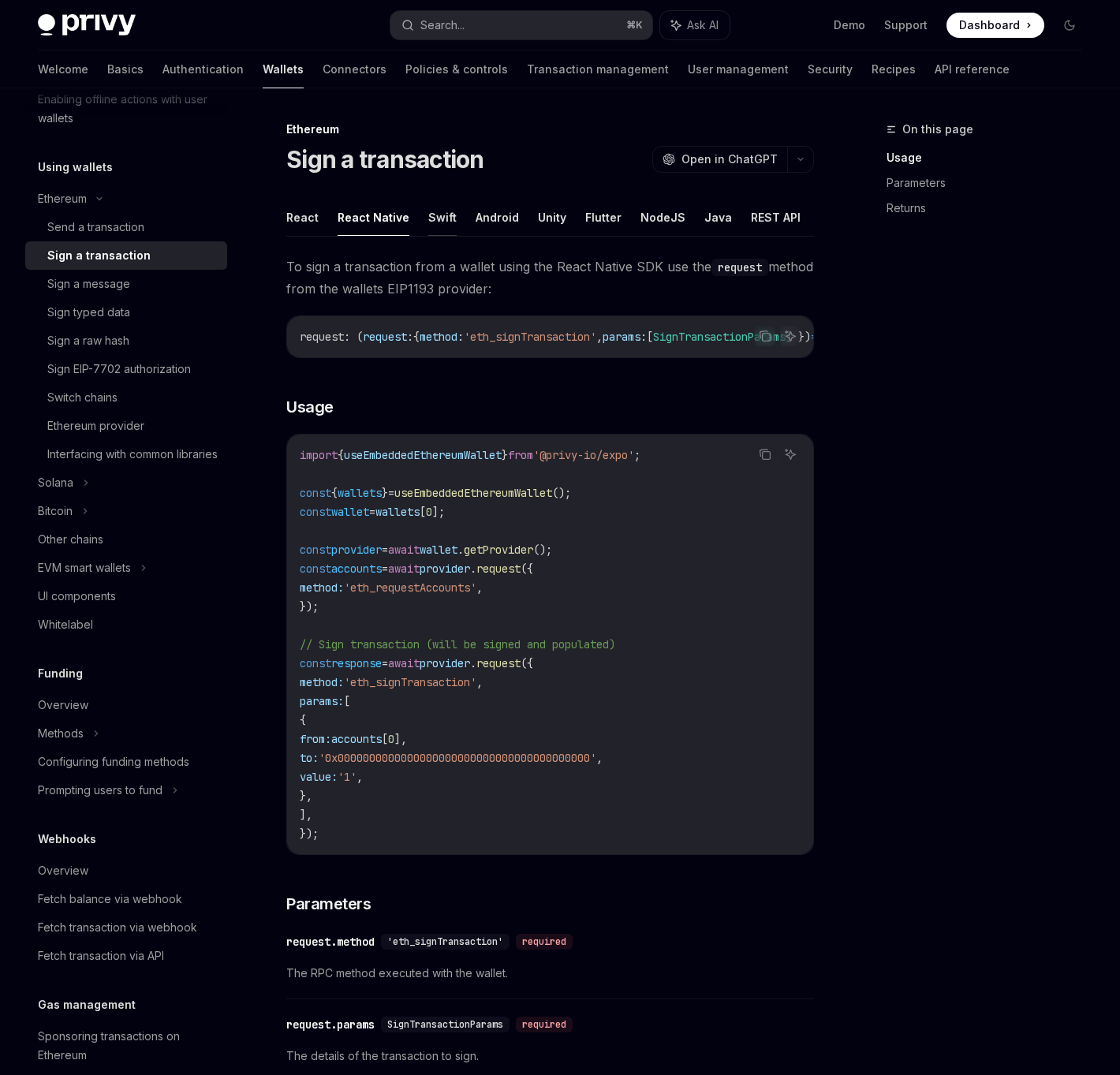
click at [428, 222] on button "Swift" at bounding box center [442, 217] width 28 height 37
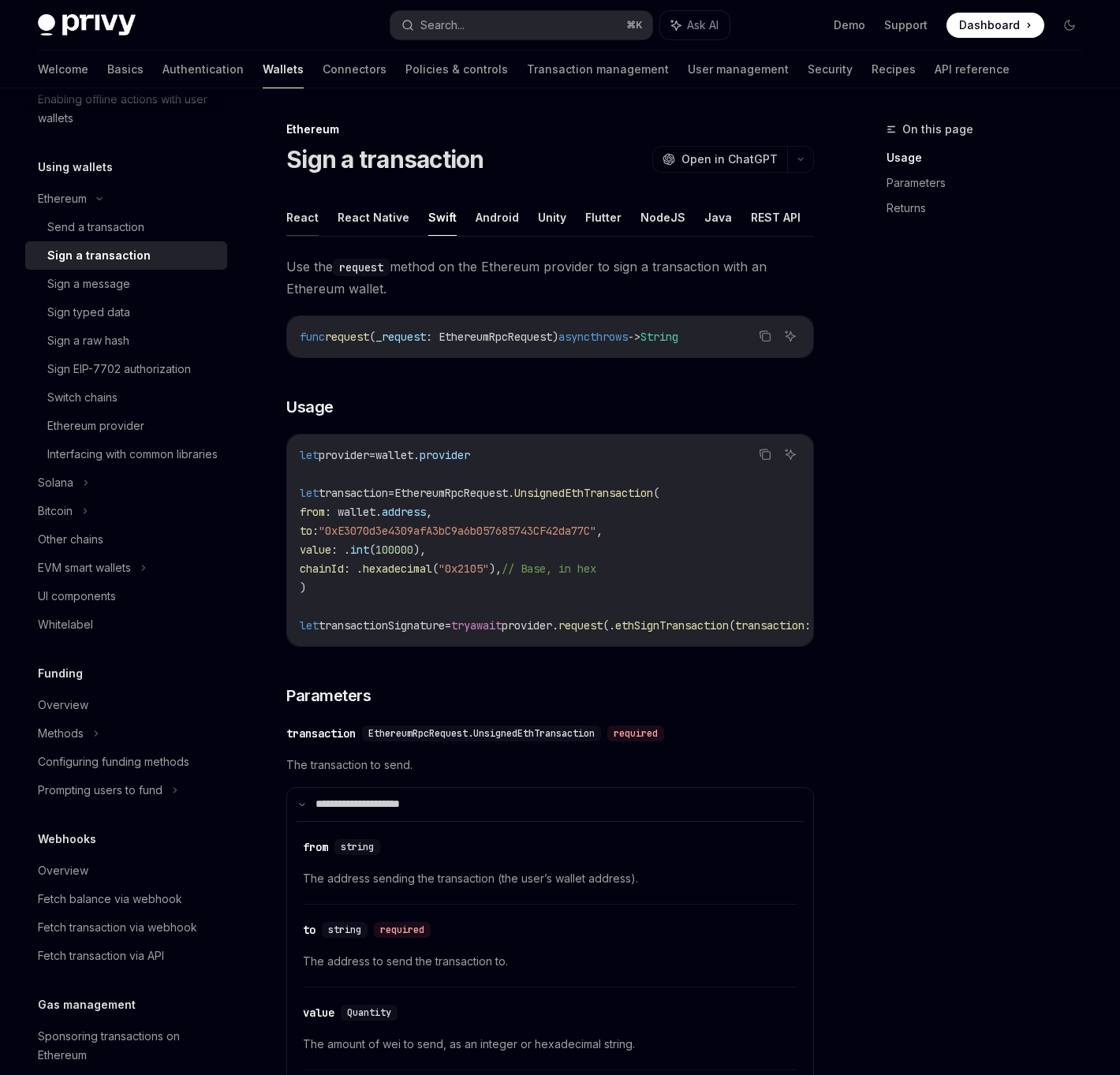
click at [314, 218] on button "React" at bounding box center [303, 217] width 33 height 37
type textarea "*"
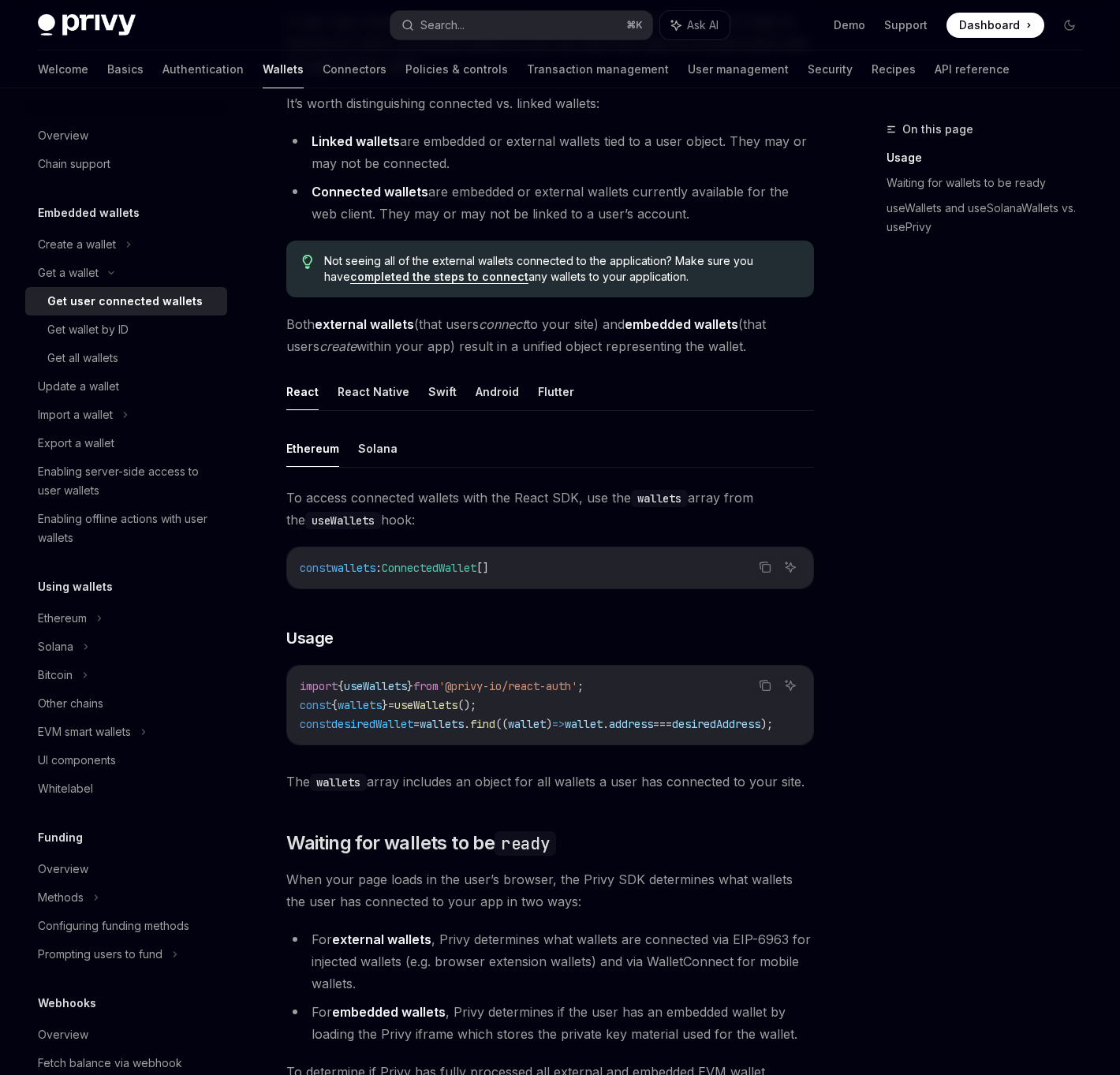
scroll to position [471, 0]
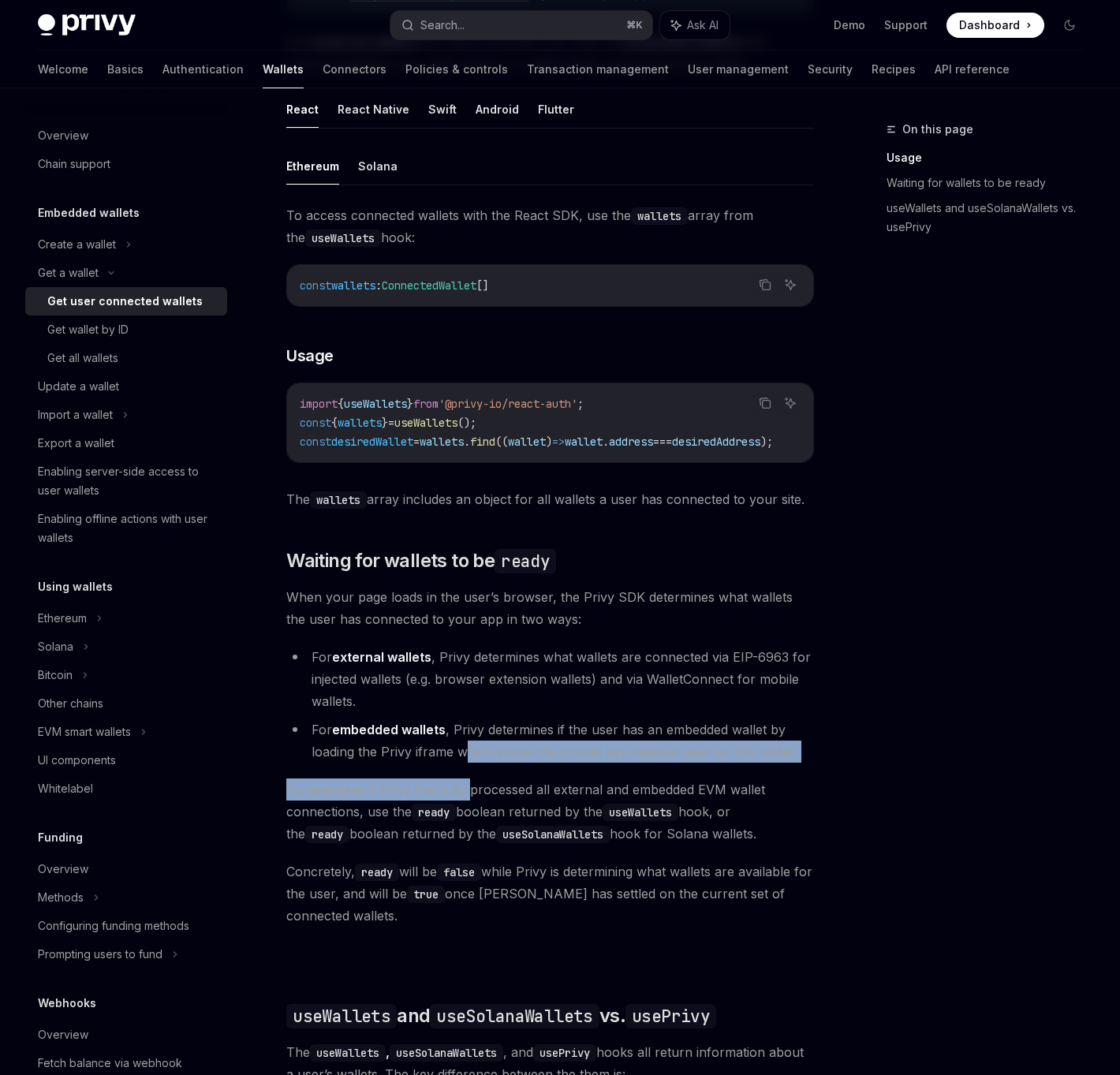
drag, startPoint x: 465, startPoint y: 748, endPoint x: 467, endPoint y: 788, distance: 40.0
click at [467, 788] on div "Ethereum Solana To access connected wallets with the React SDK, use the wallets…" at bounding box center [550, 806] width 528 height 1316
click at [481, 782] on div "Ethereum Solana To access connected wallets with the React SDK, use the wallets…" at bounding box center [550, 806] width 528 height 1316
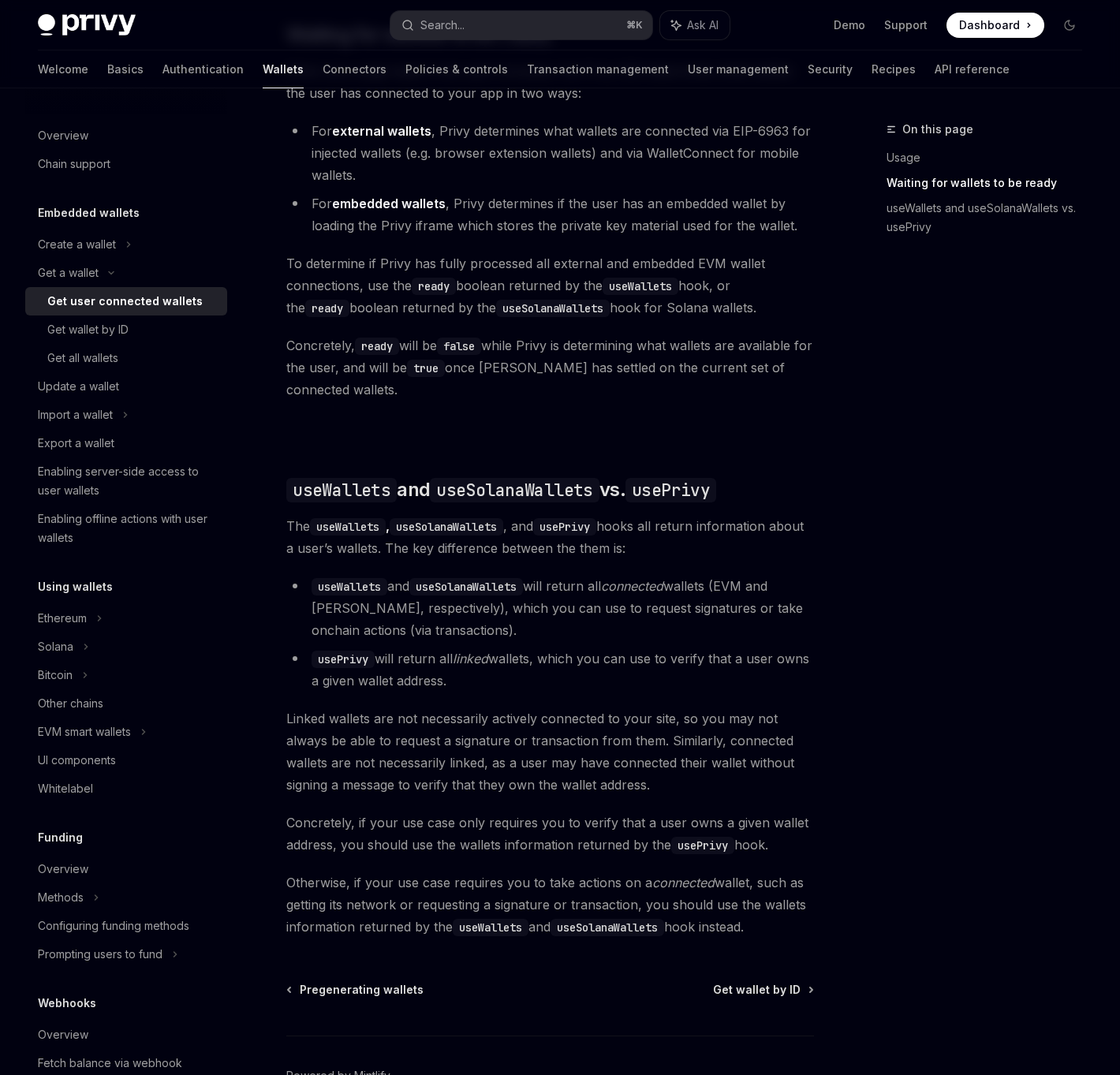
scroll to position [1078, 0]
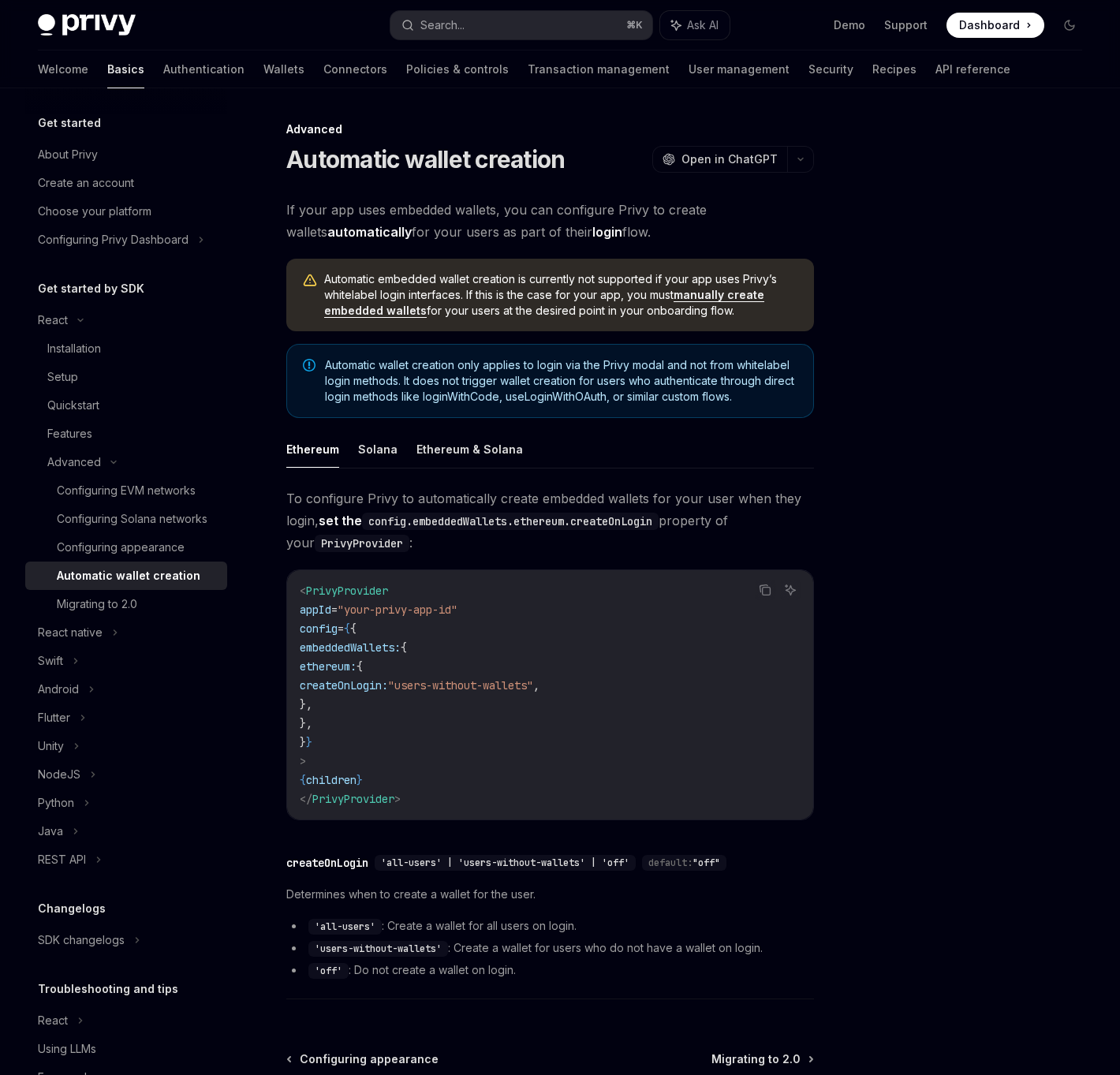
type textarea "*"
click at [478, 12] on button "Search... ⌘ K" at bounding box center [522, 24] width 262 height 28
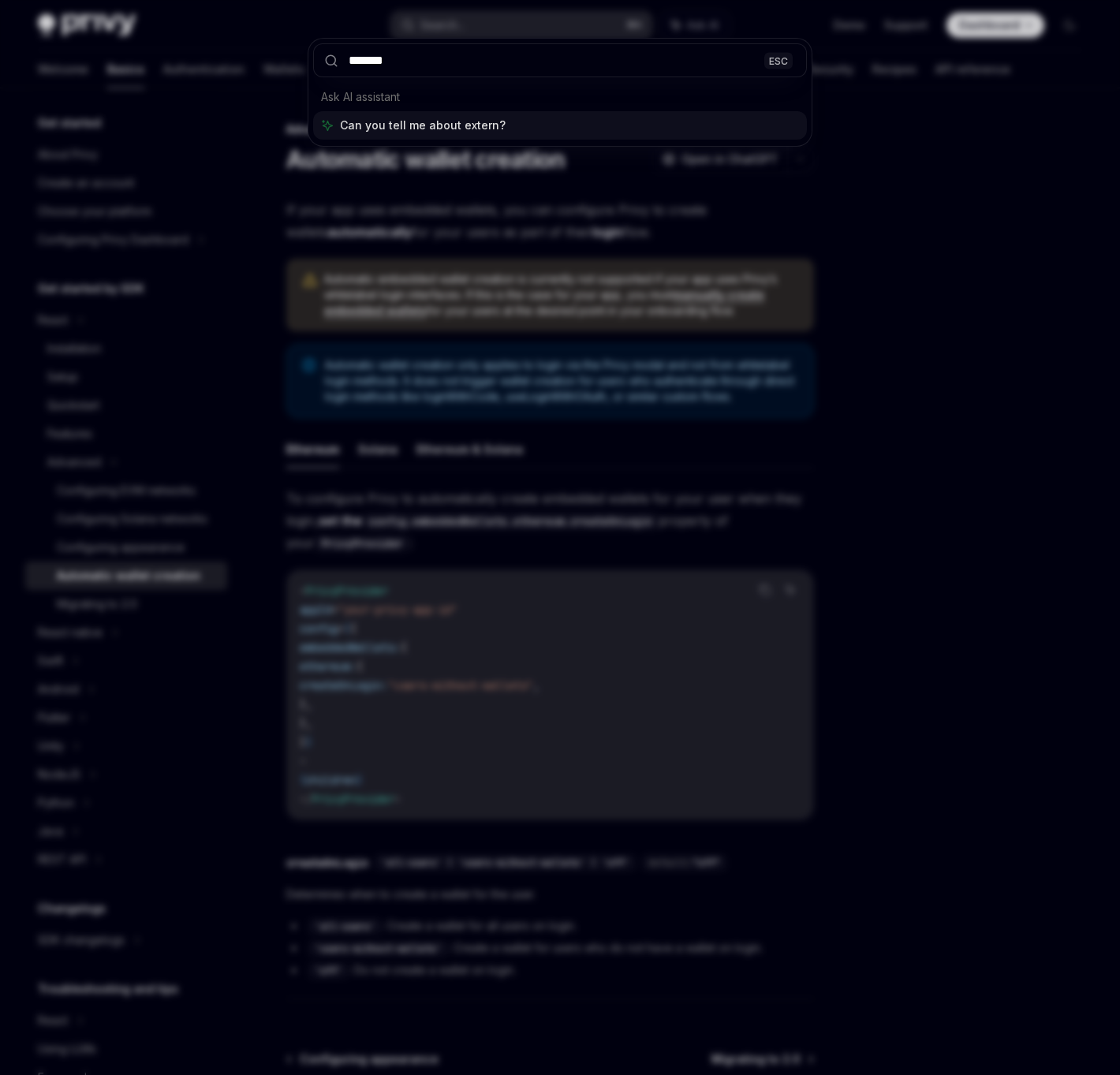
type input "********"
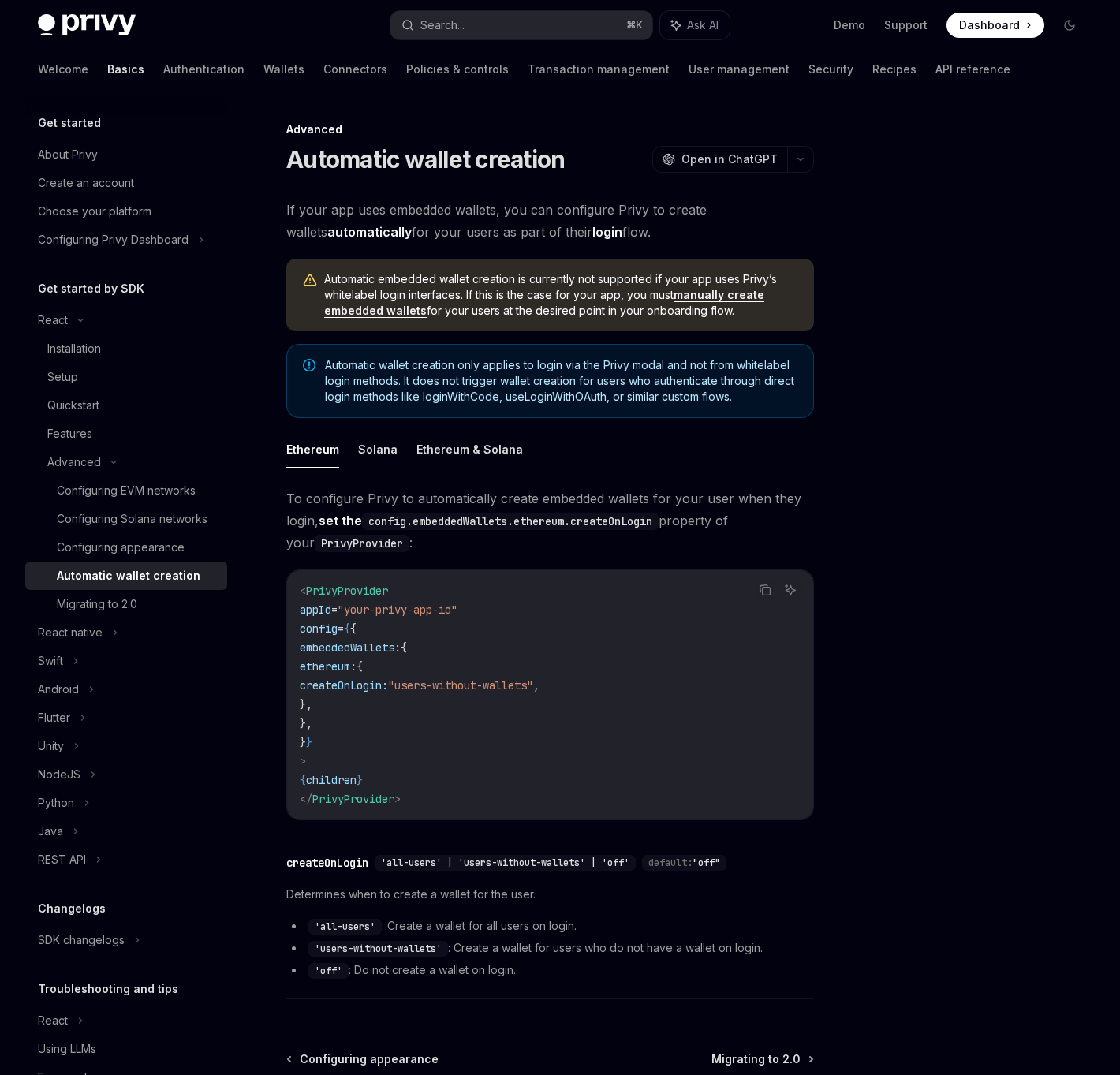
scroll to position [89, 0]
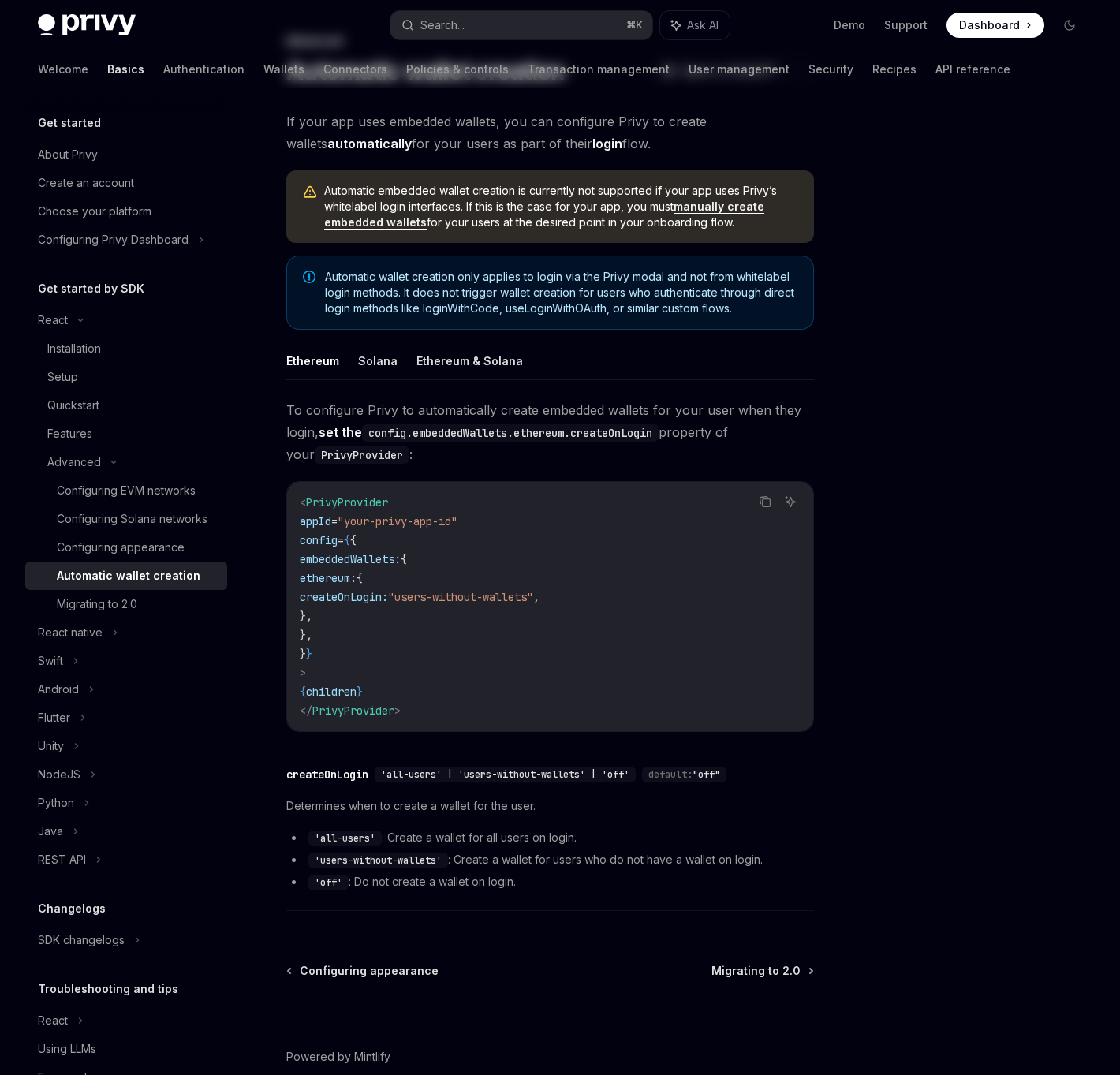
type textarea "*"
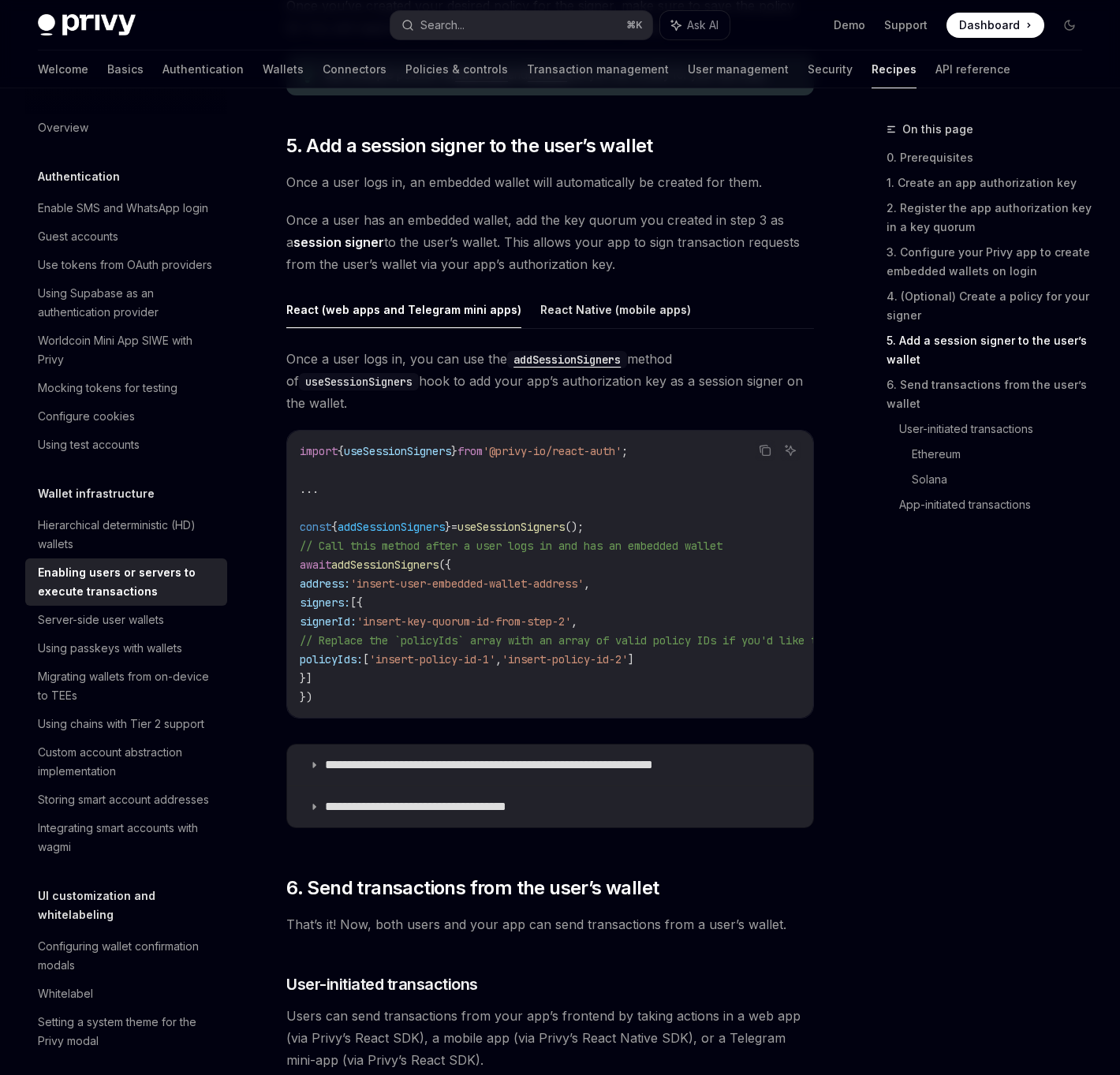
scroll to position [2444, 0]
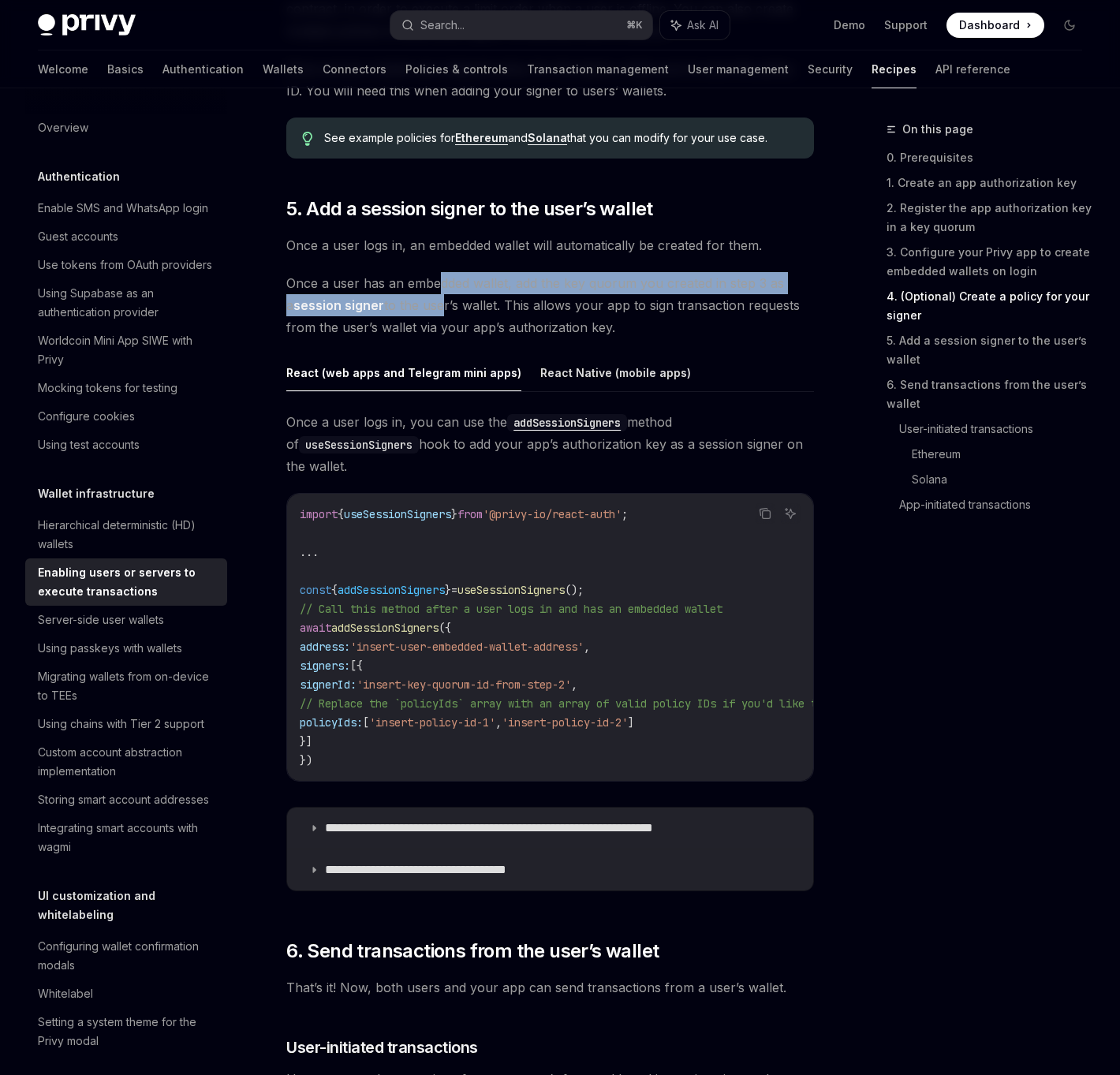
drag, startPoint x: 441, startPoint y: 237, endPoint x: 428, endPoint y: 266, distance: 31.8
click at [428, 272] on span "Once a user has an embedded wallet, add the key quorum you created in step 3 as…" at bounding box center [550, 305] width 528 height 67
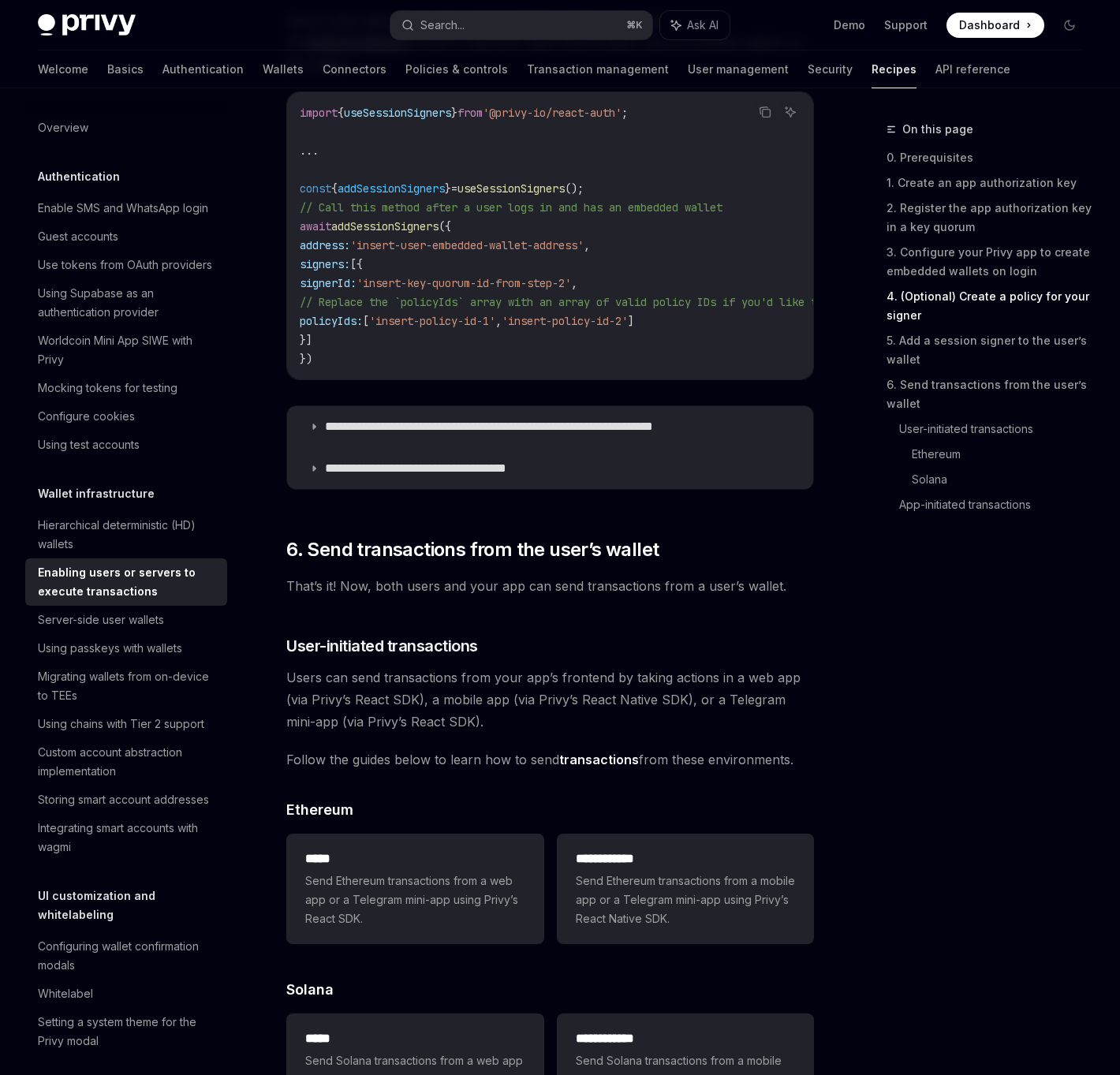
scroll to position [3007, 0]
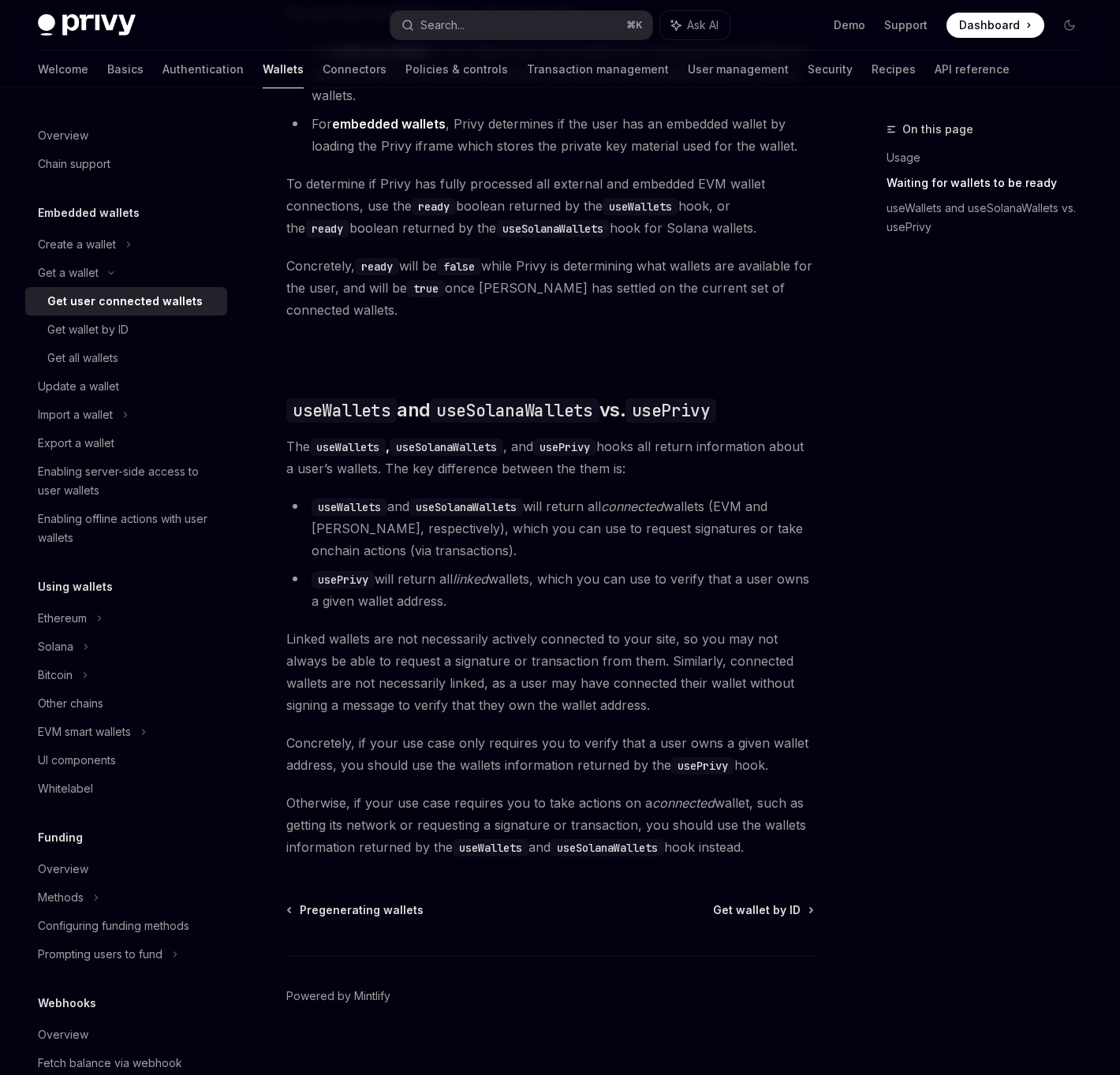
scroll to position [1078, 0]
